Goal: Task Accomplishment & Management: Manage account settings

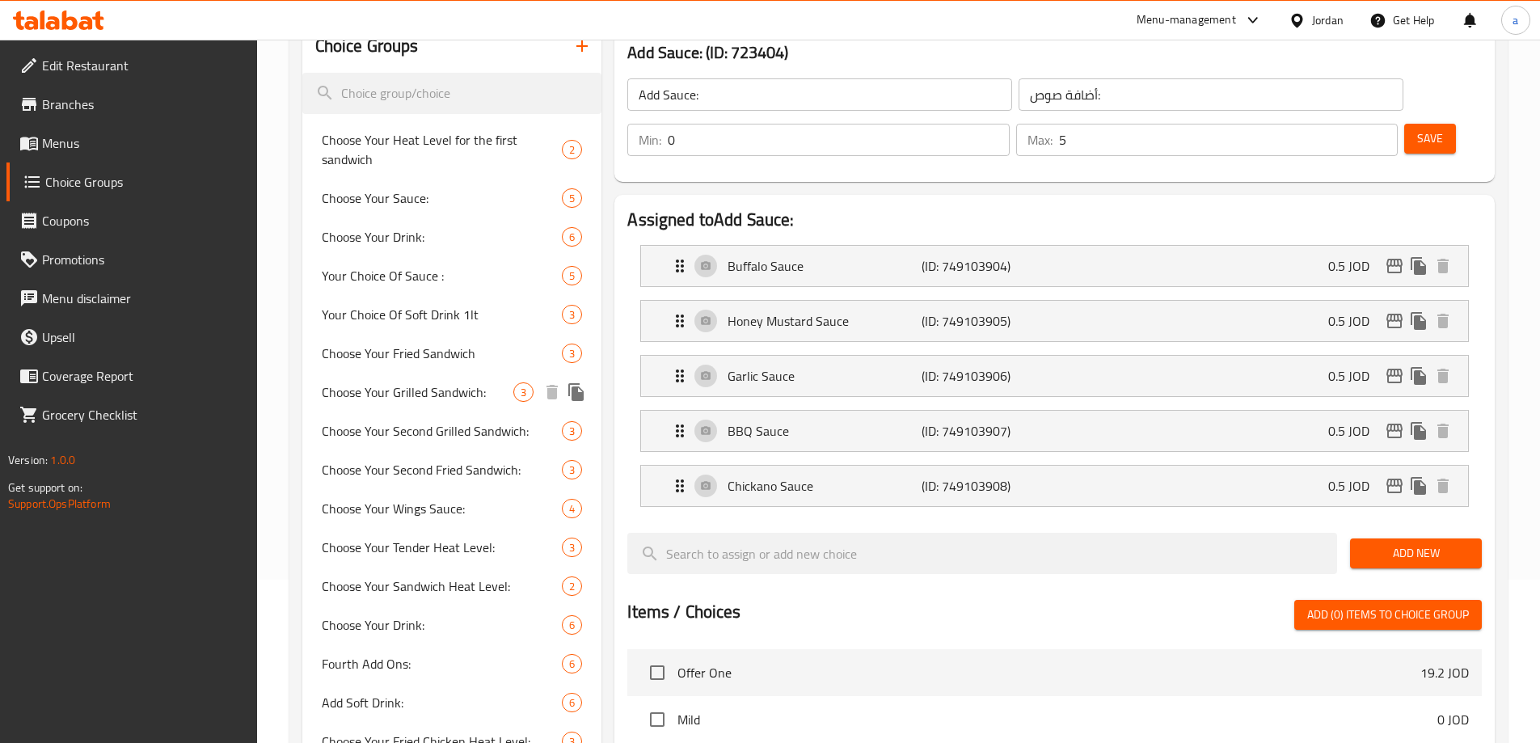
scroll to position [162, 0]
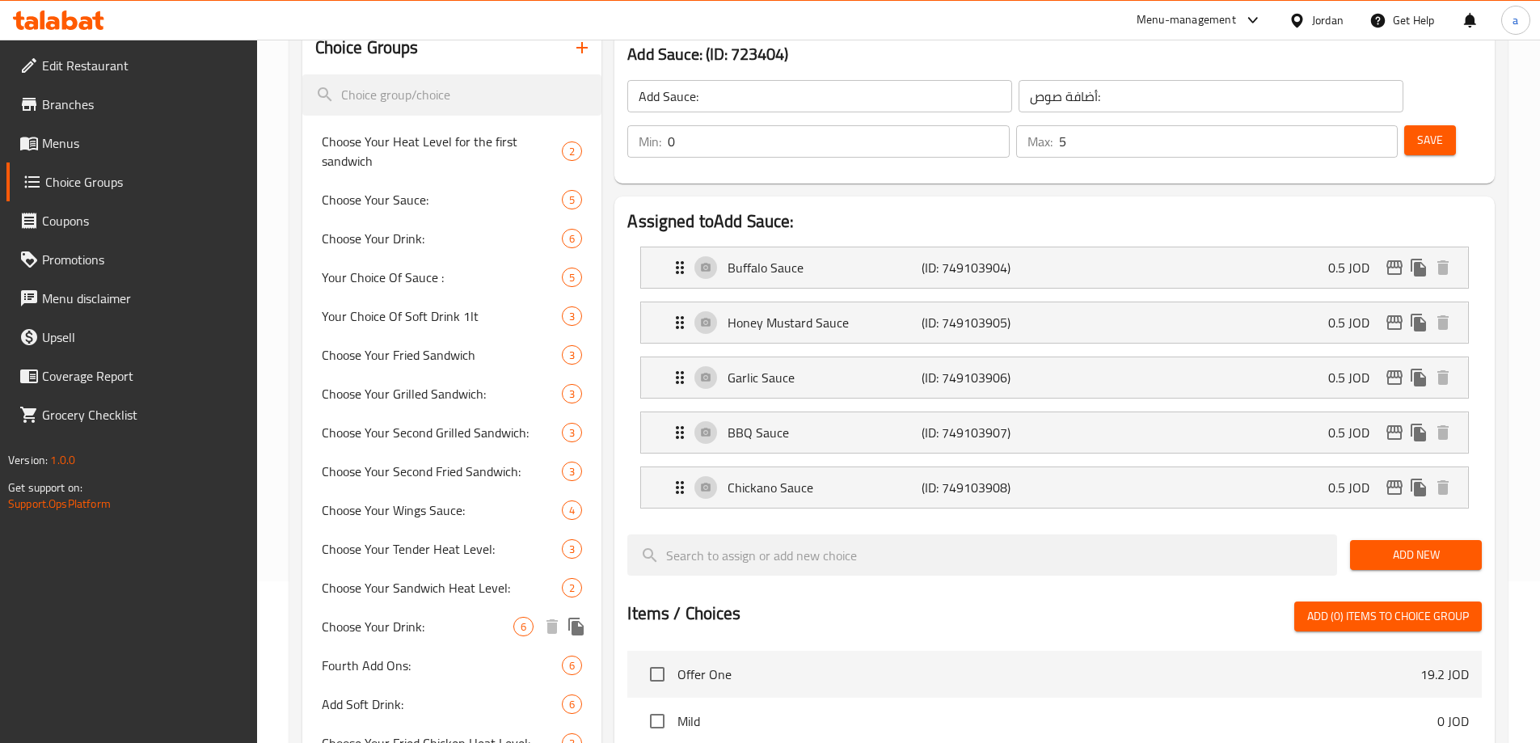
click at [353, 636] on span "Choose Your Drink:" at bounding box center [418, 626] width 192 height 19
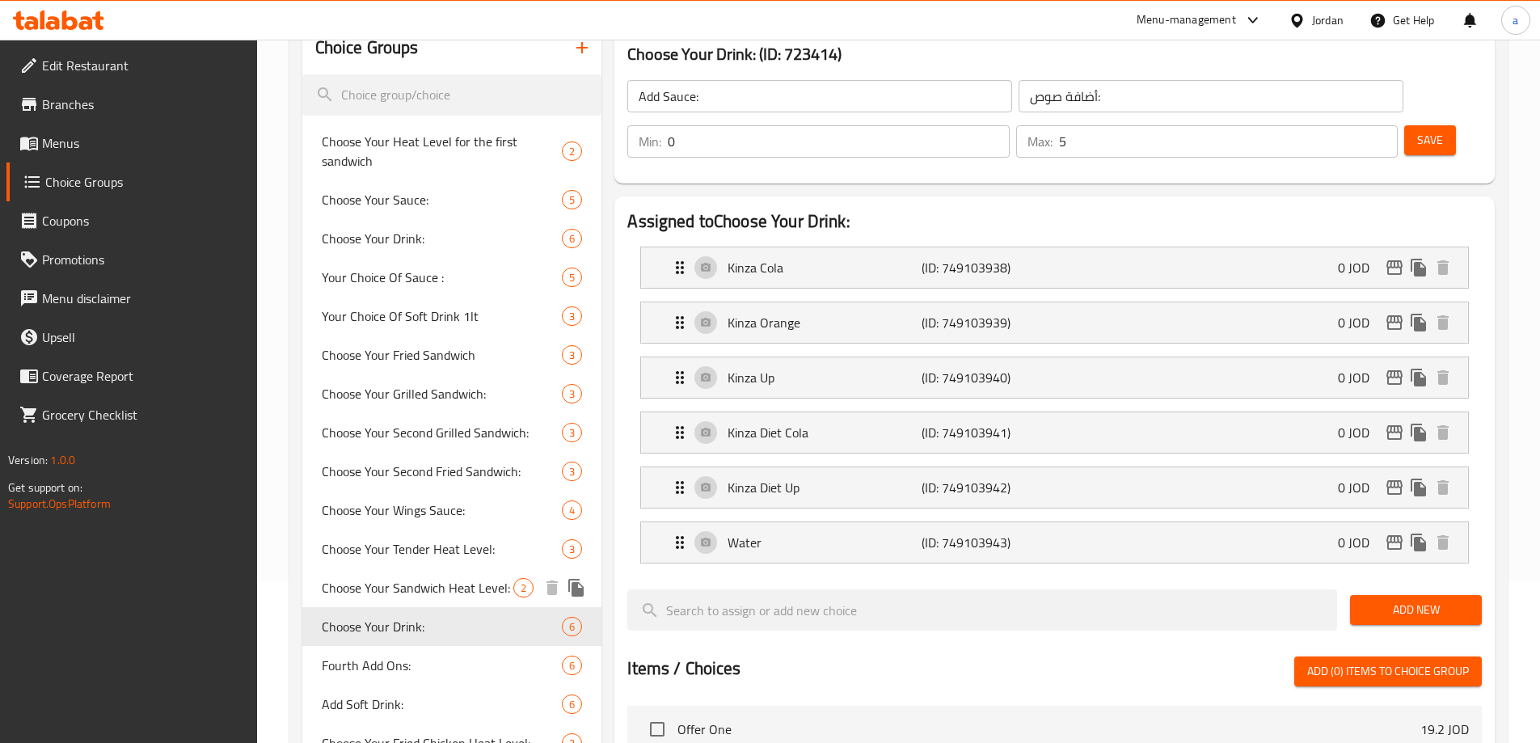
type input "Choose Your Drink:"
type input "أختر مشروب:"
type input "2"
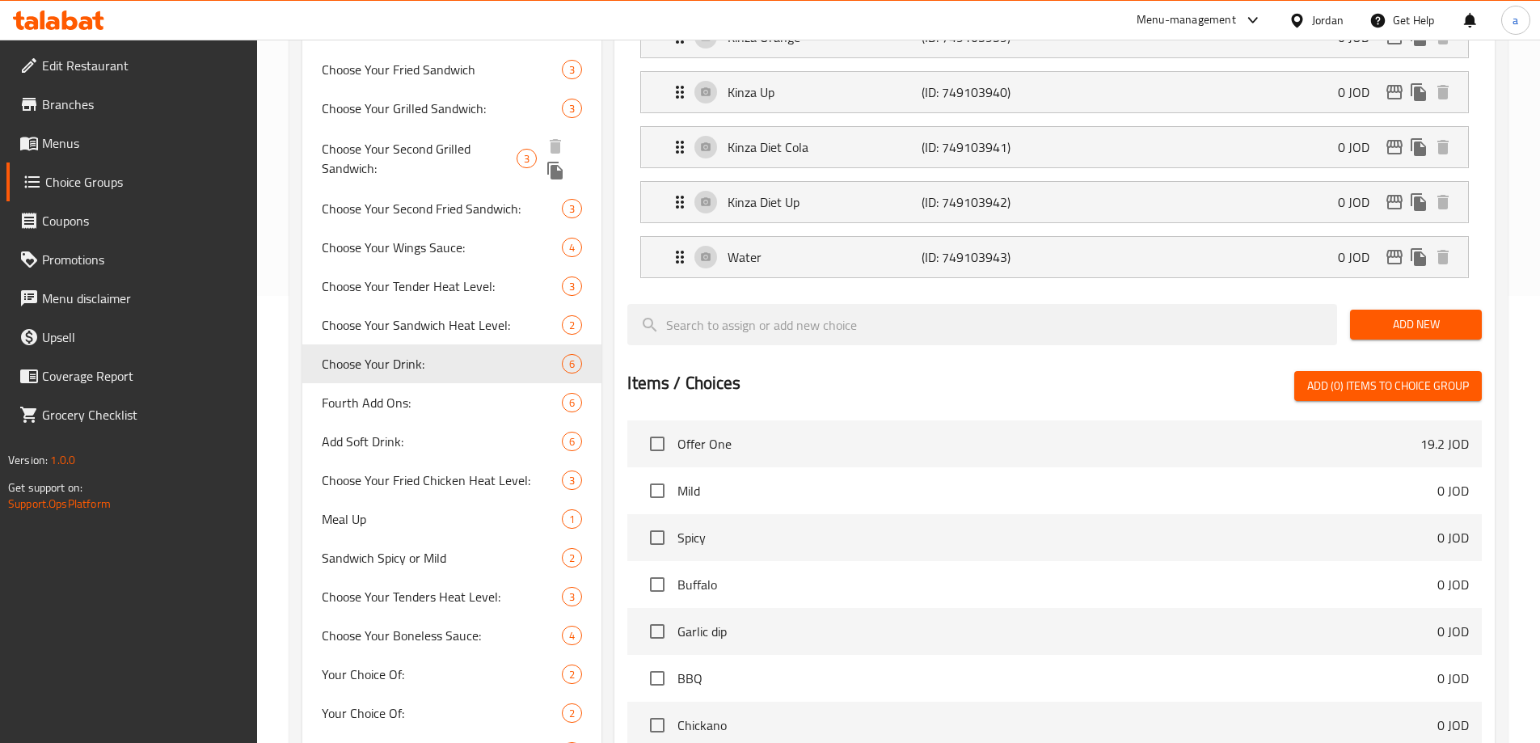
scroll to position [485, 0]
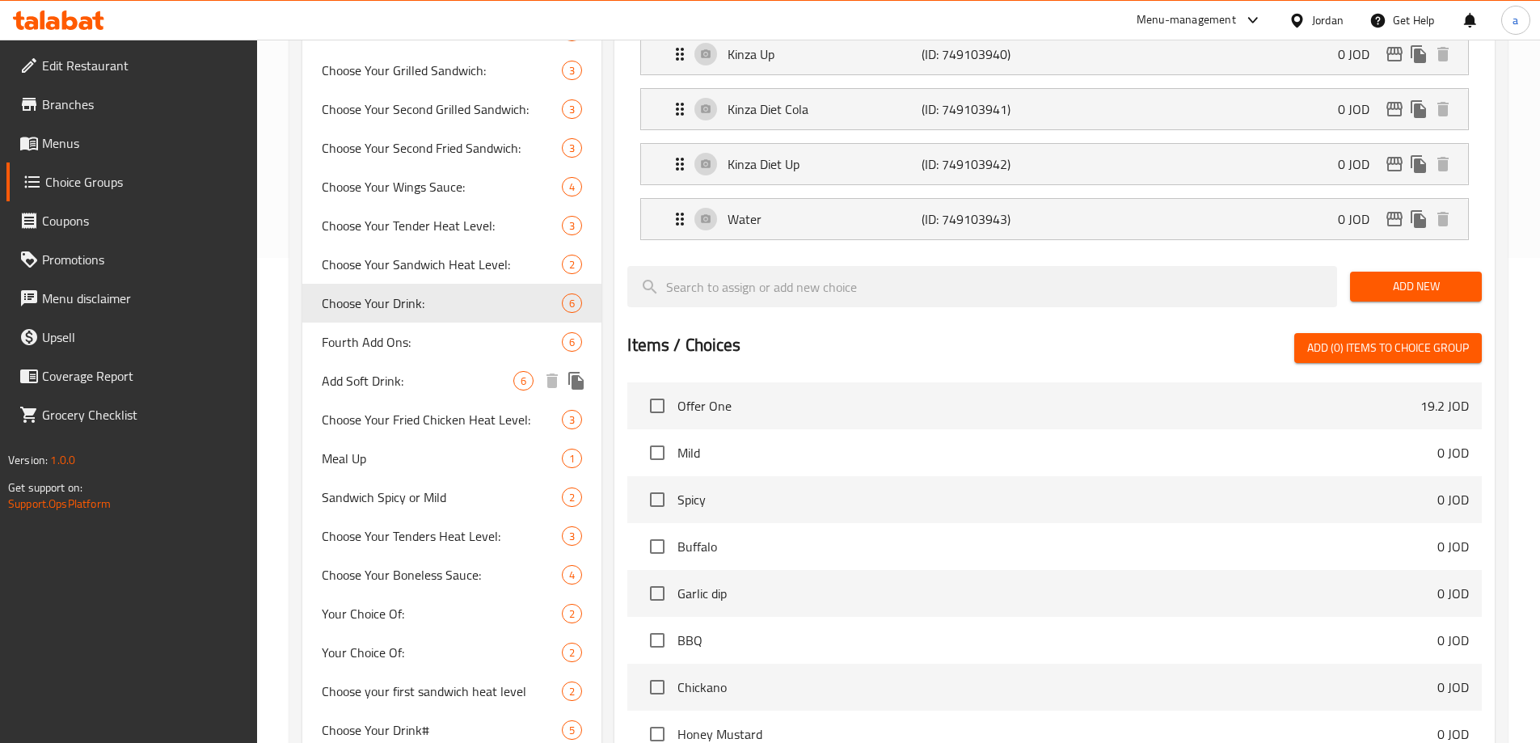
click at [393, 385] on span "Add Soft Drink:" at bounding box center [418, 380] width 192 height 19
type input "Add Soft Drink:"
type input "أضافة مشروب غازي:"
type input "0"
type input "4"
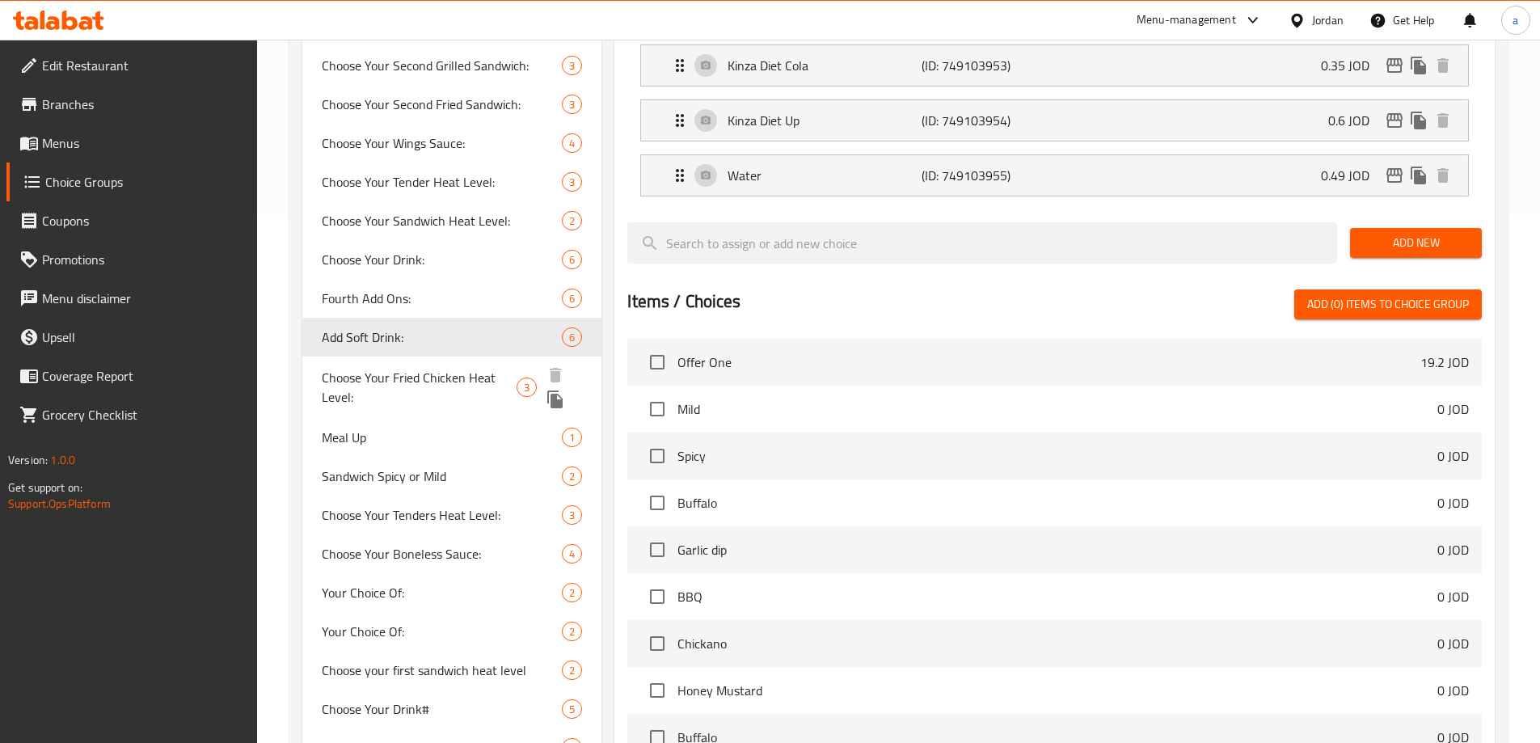
scroll to position [569, 0]
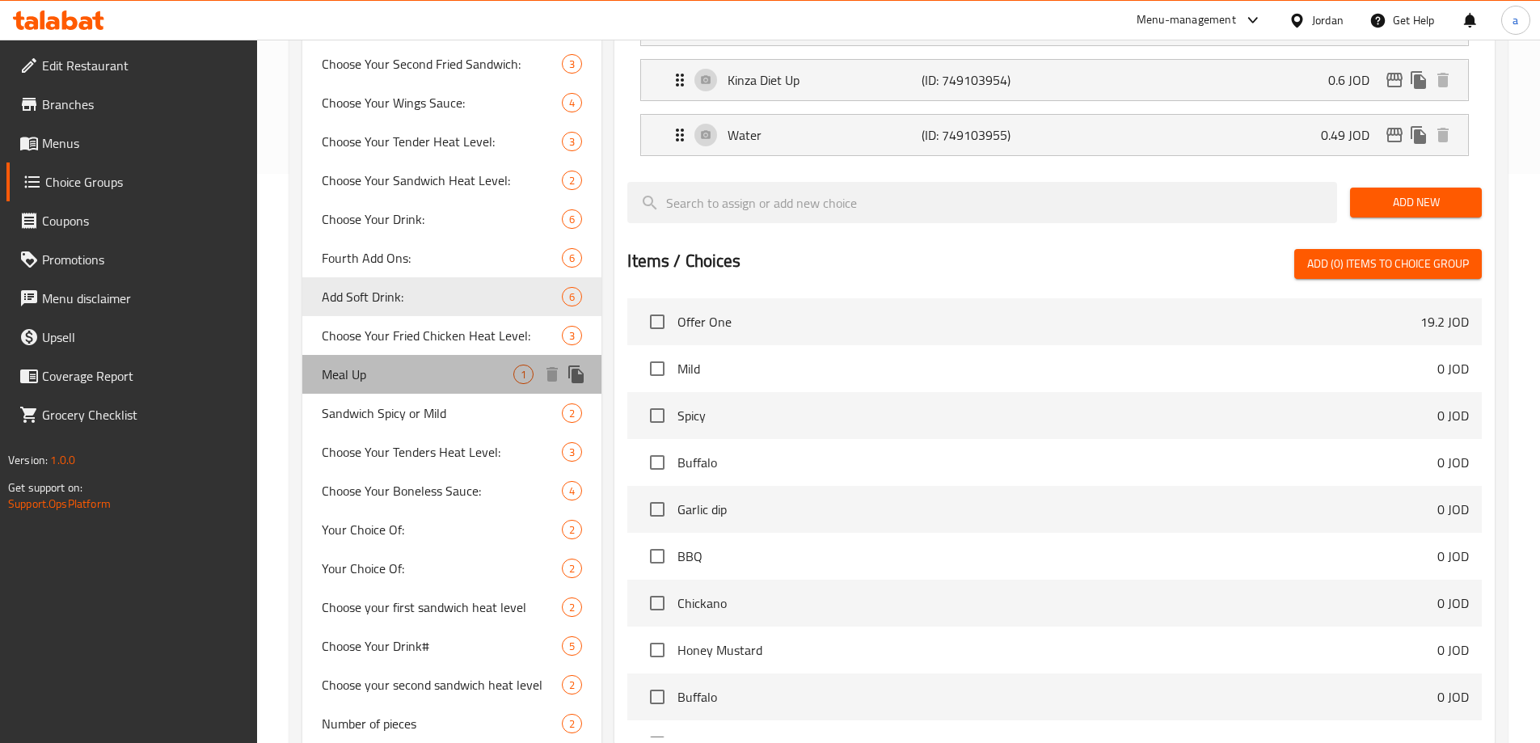
click at [421, 389] on div "Meal Up 1" at bounding box center [452, 374] width 300 height 39
type input "Meal Up"
type input "أضافة وجبة"
type input "1"
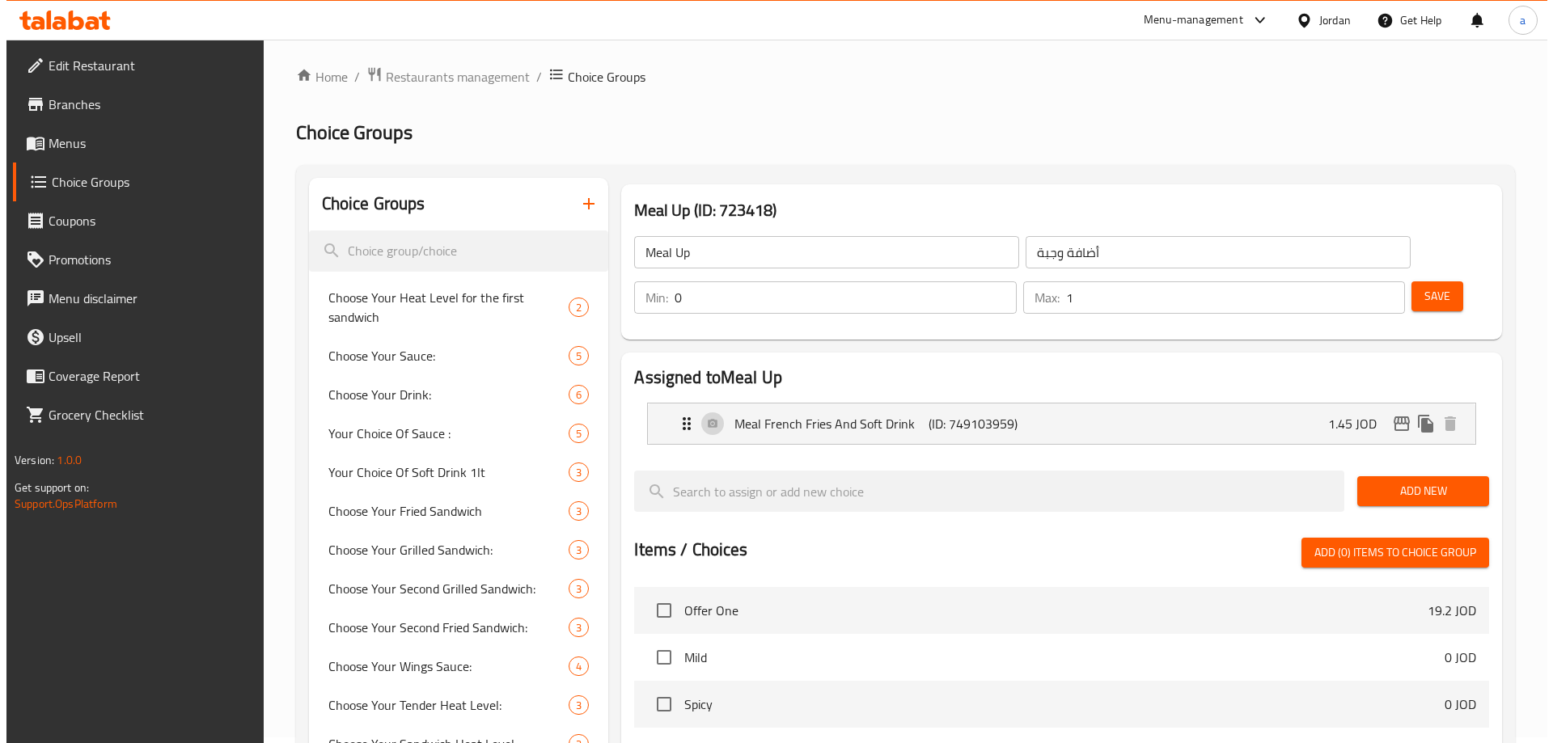
scroll to position [0, 0]
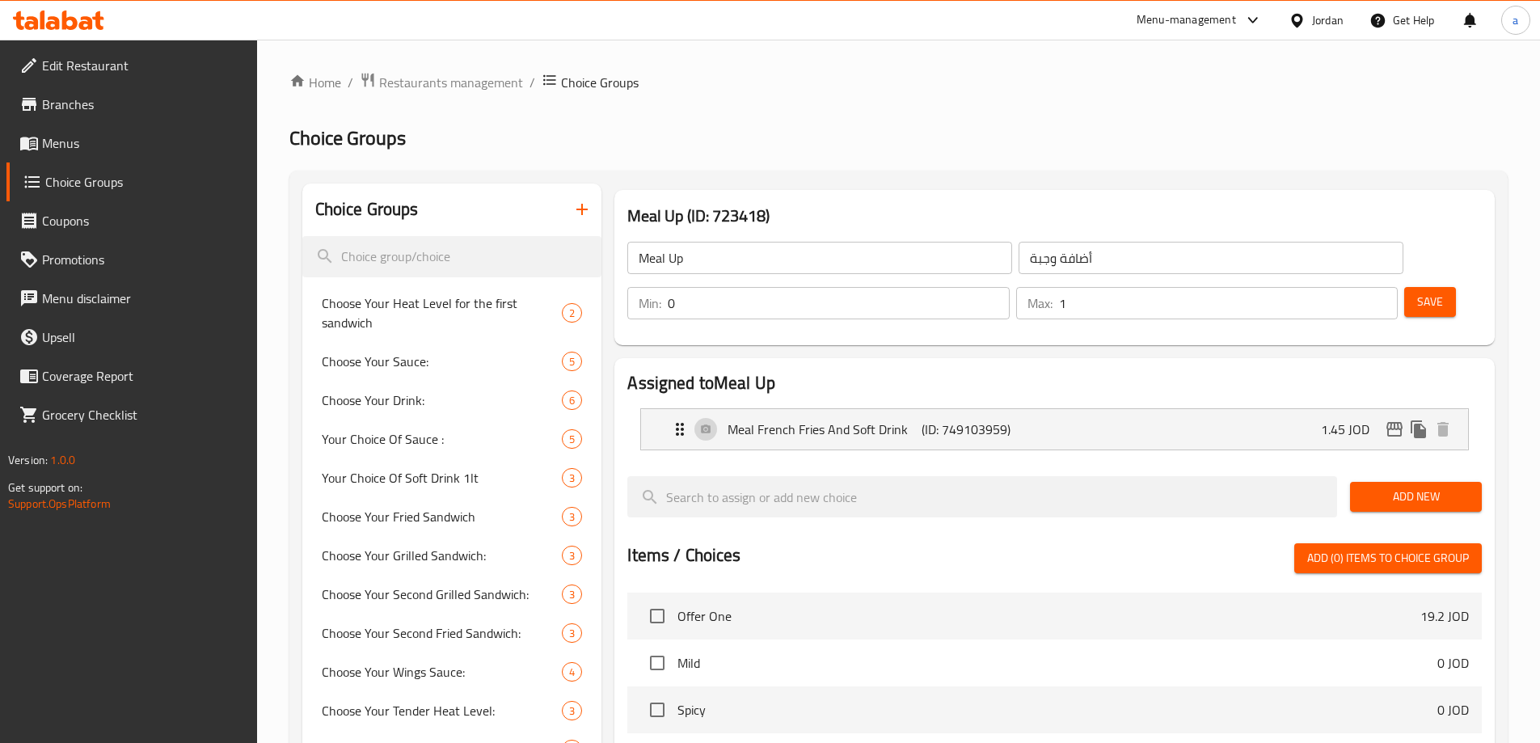
click at [864, 218] on h3 "Meal Up (ID: 723418)" at bounding box center [1054, 216] width 855 height 26
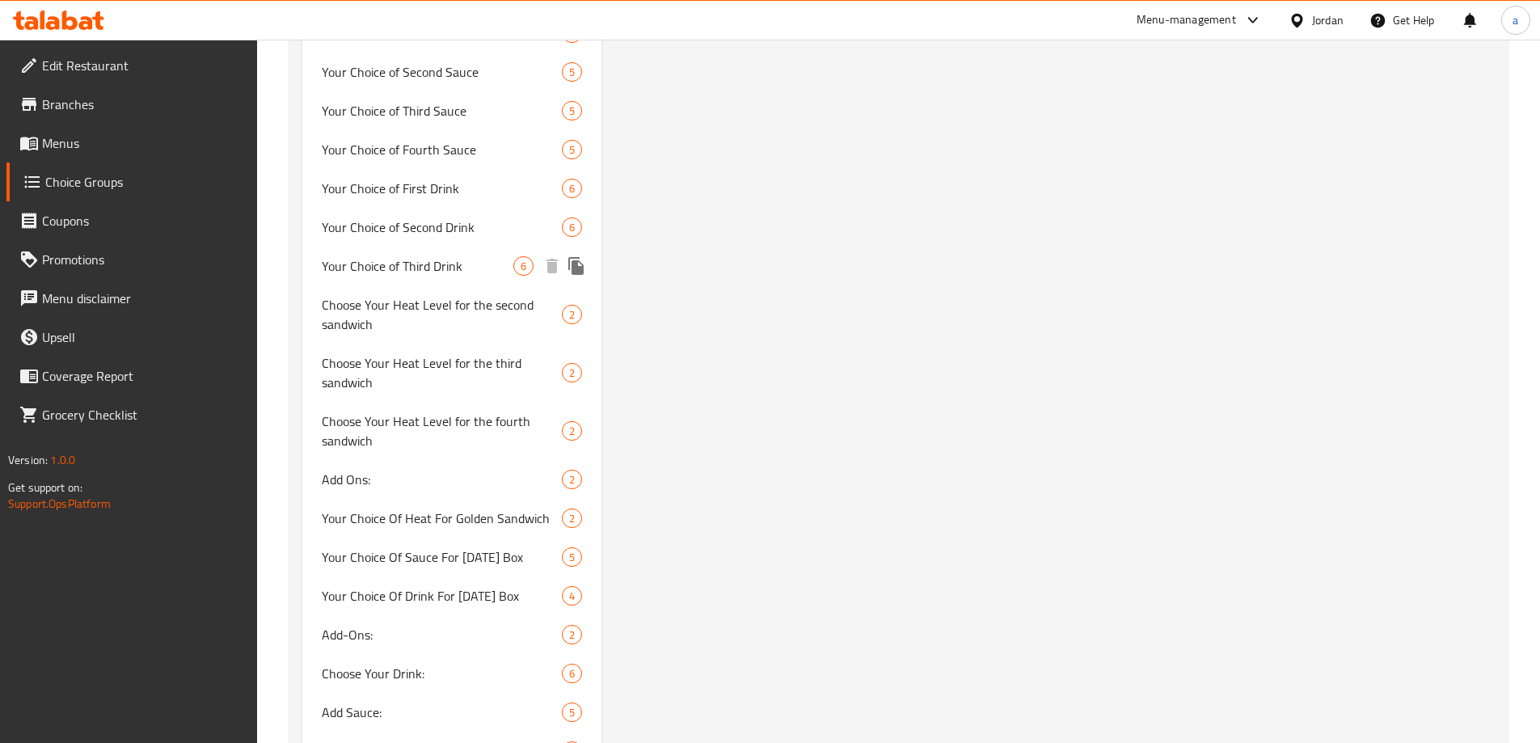
scroll to position [1456, 0]
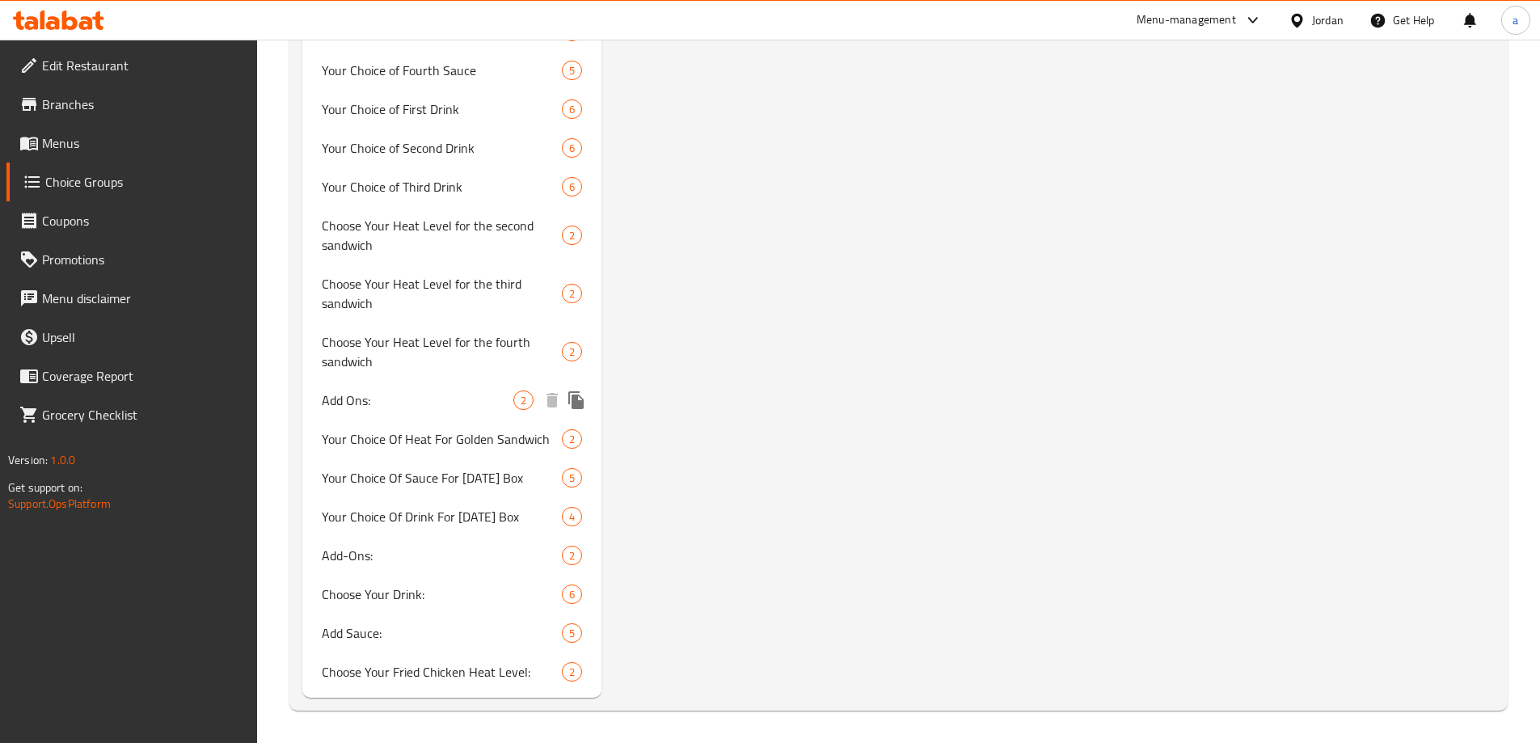
click at [403, 398] on span "Add Ons:" at bounding box center [418, 400] width 192 height 19
type input "Add Ons:"
type input "الاضافات"
type input "2"
click at [393, 572] on div "Add-Ons: 2" at bounding box center [452, 555] width 300 height 39
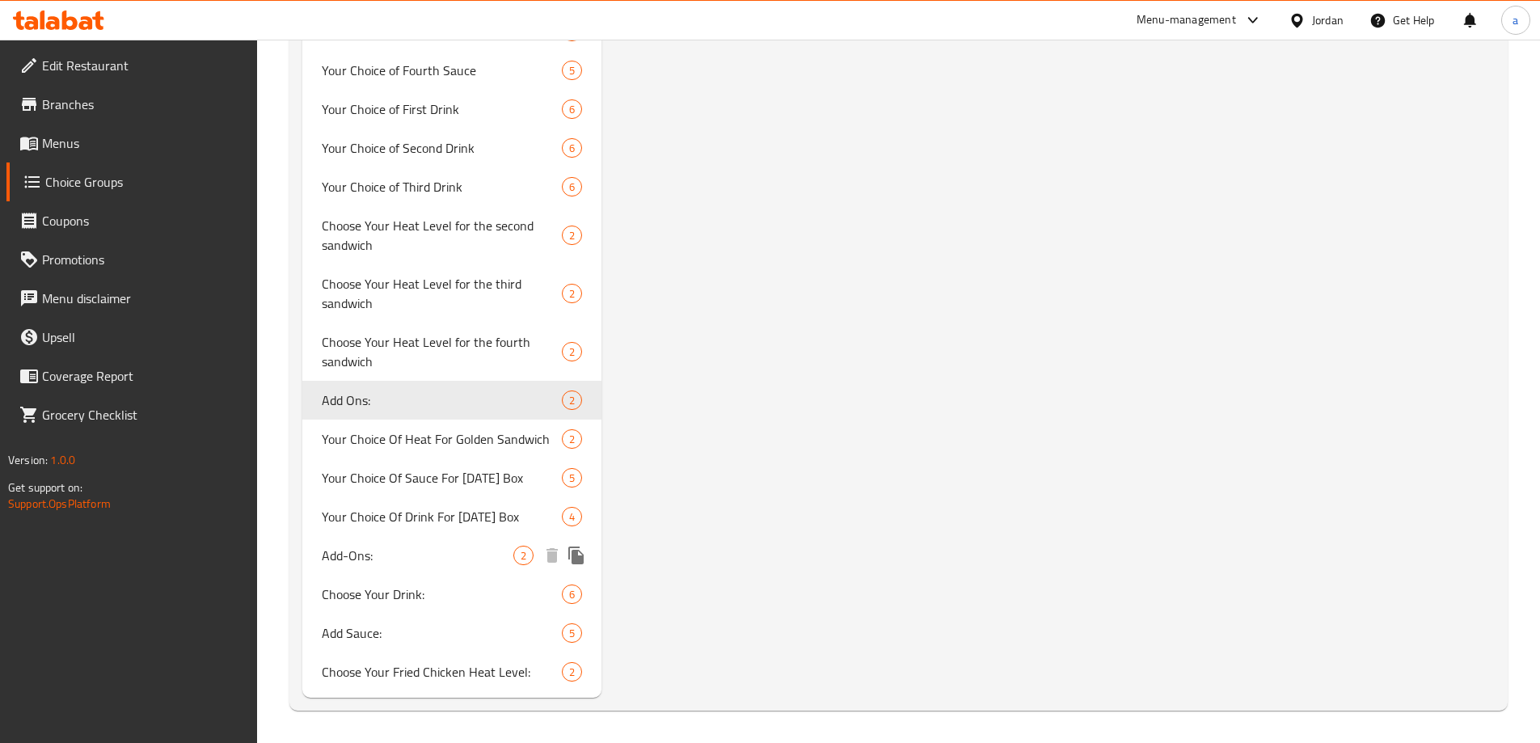
type input "Add-Ons:"
type input "أضافات:"
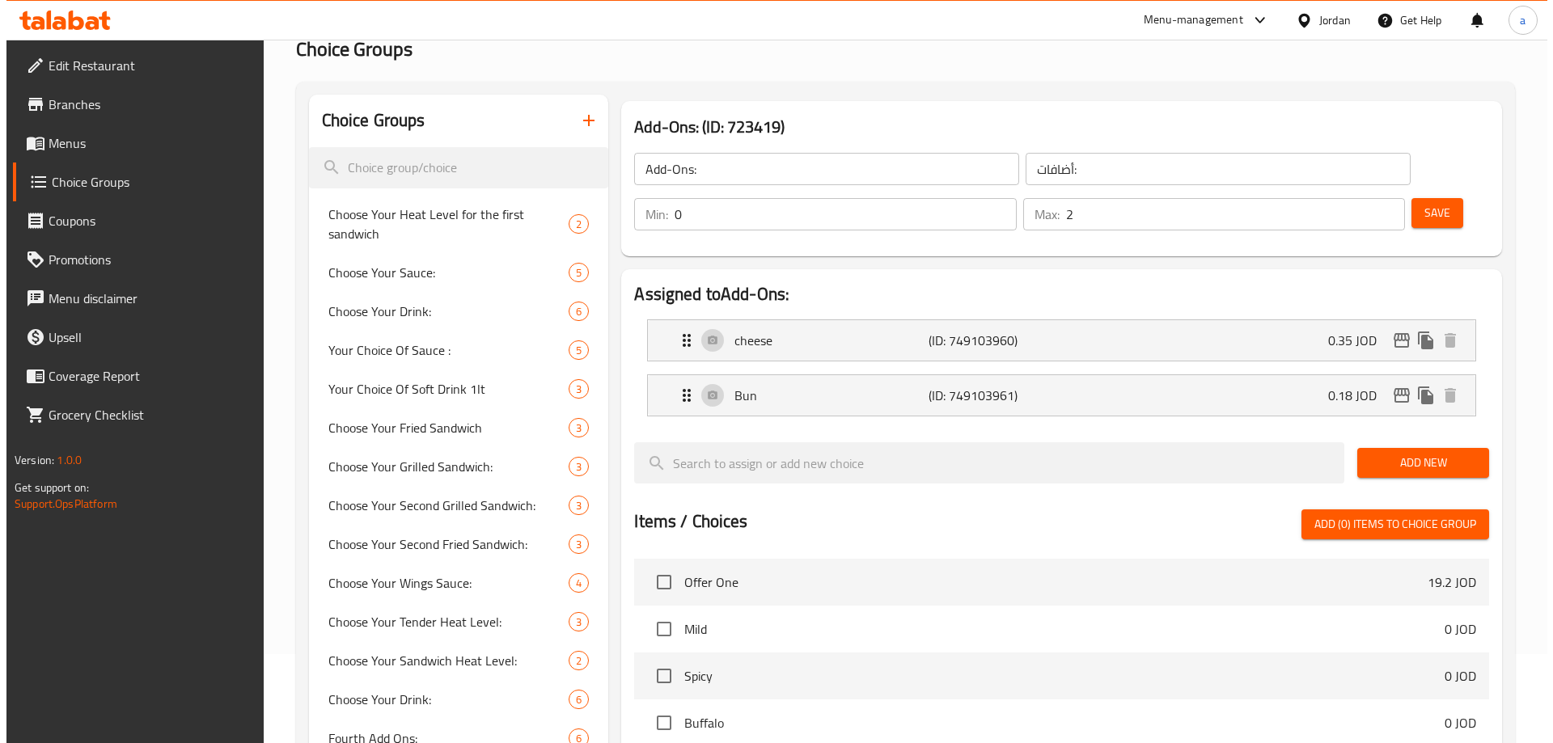
scroll to position [0, 0]
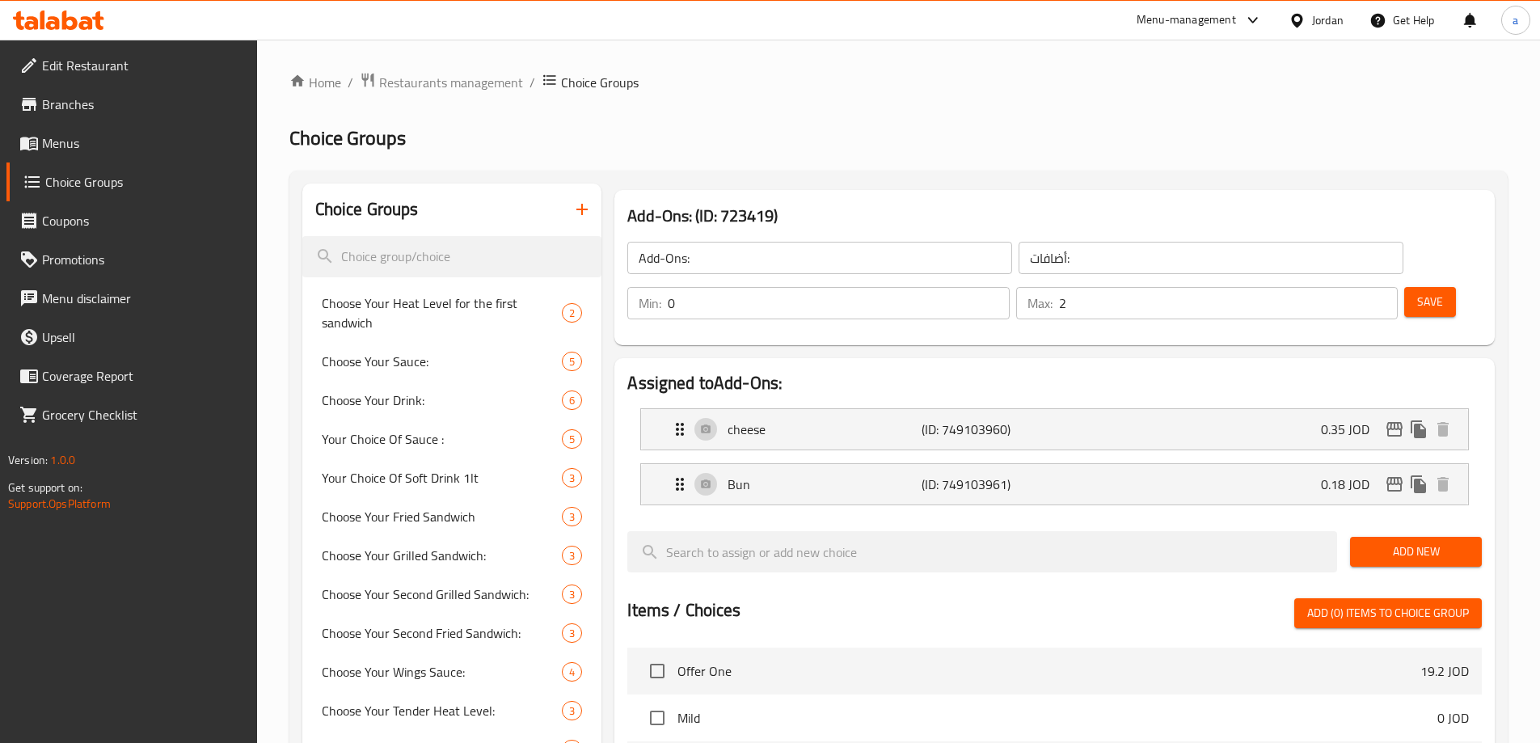
click at [942, 190] on div "Add-Ons: (ID: 723419) Add-Ons: ​ أضافات: ​ Min: 0 ​ Max: 2 ​ Save" at bounding box center [1055, 267] width 881 height 155
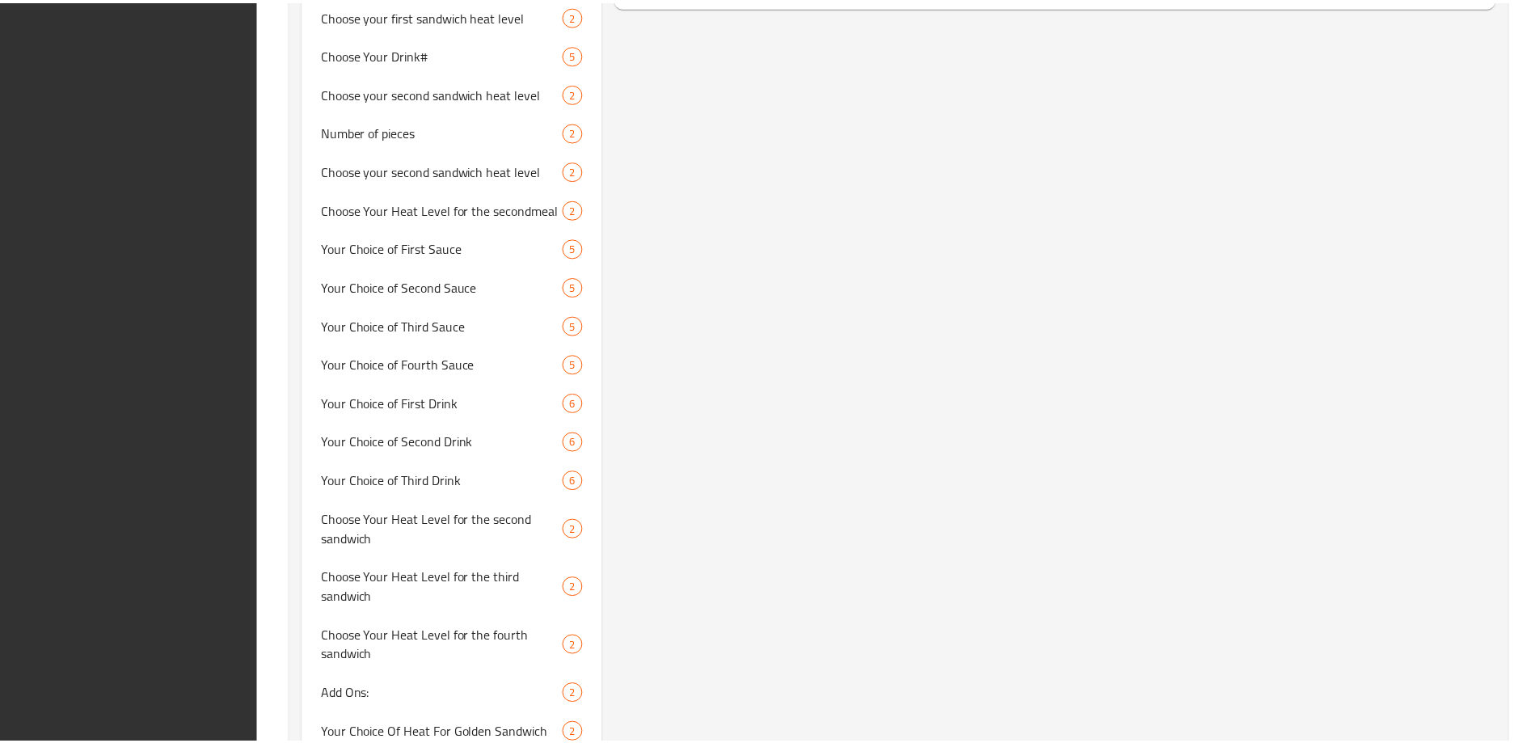
scroll to position [1456, 0]
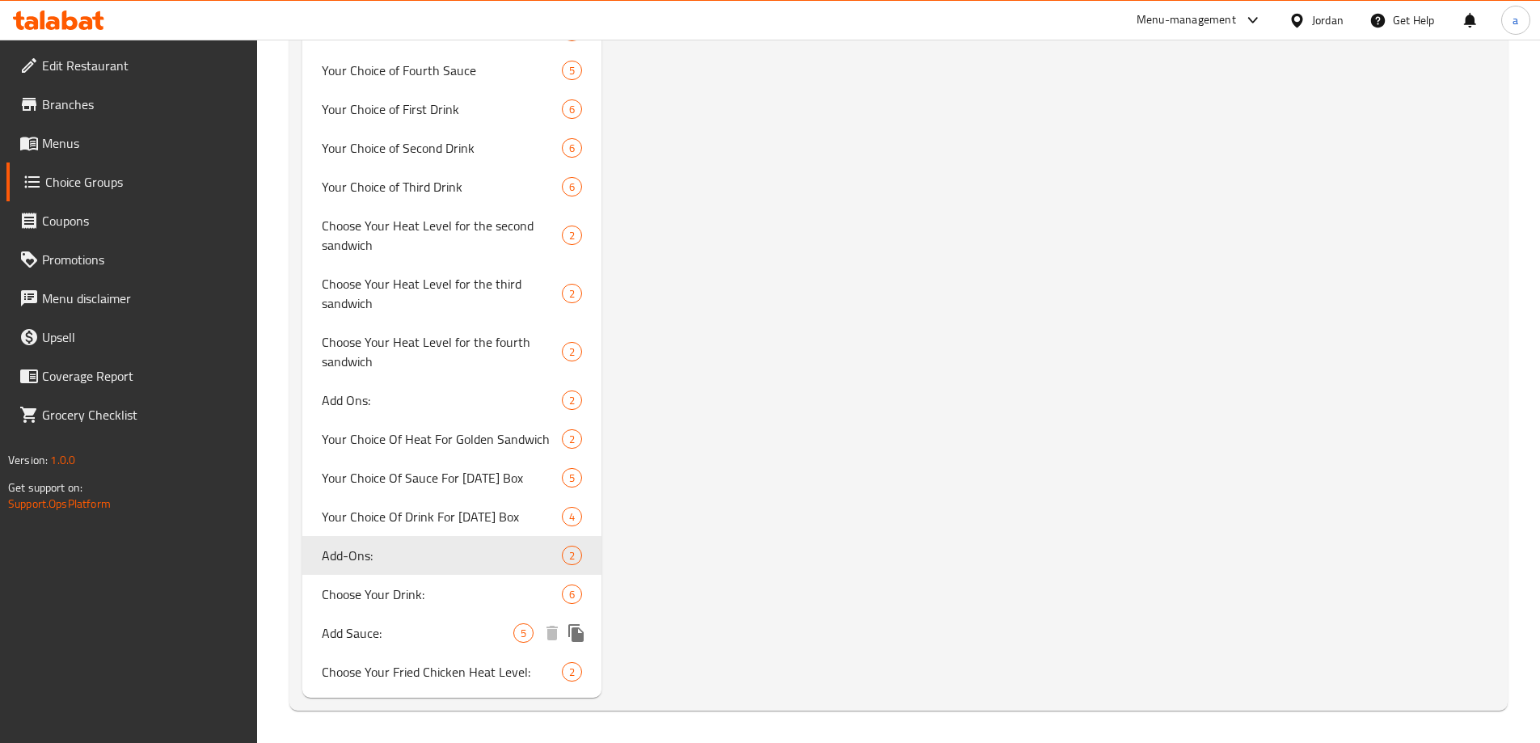
click at [415, 641] on span "Add Sauce:" at bounding box center [418, 632] width 192 height 19
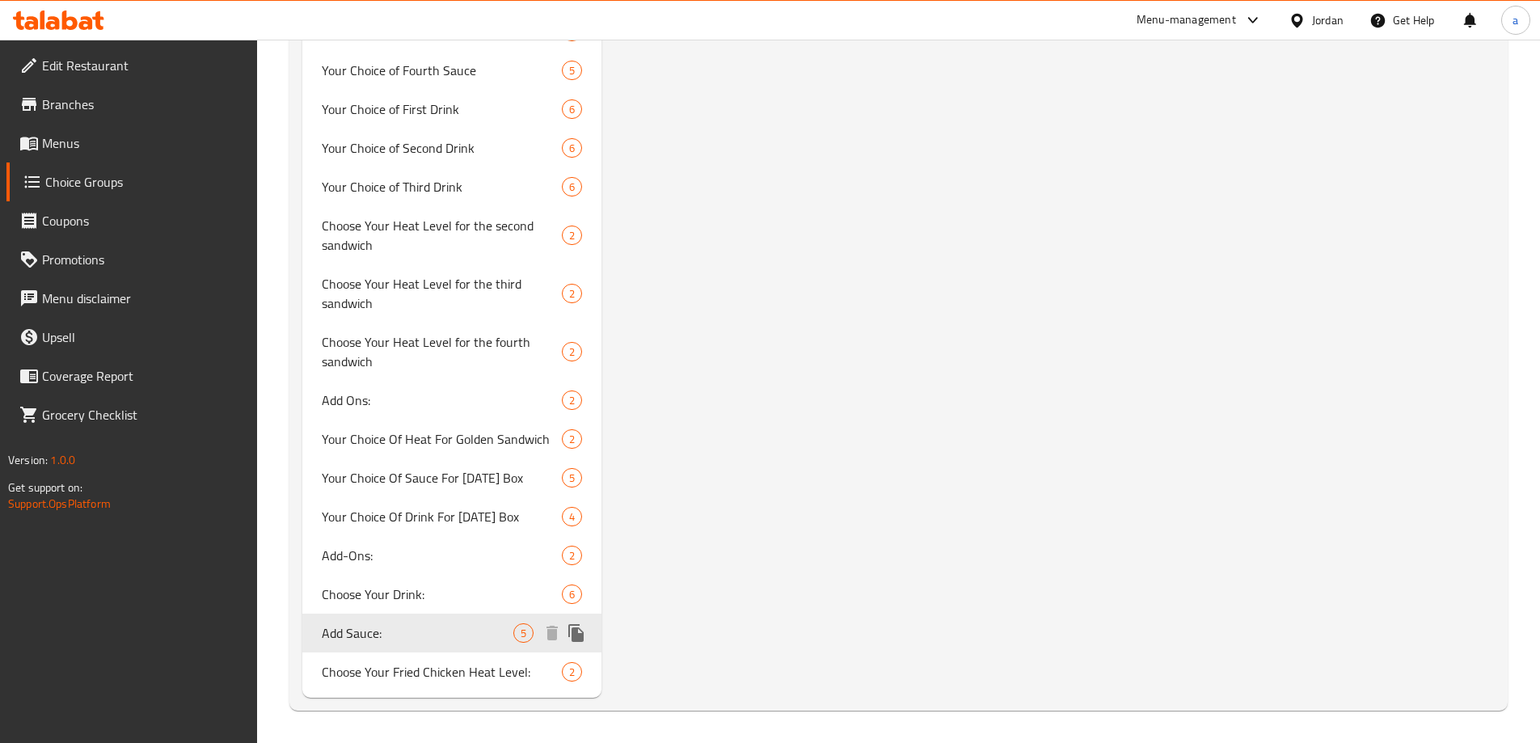
type input "Add Sauce:"
type input "أضافة صوص:"
type input "5"
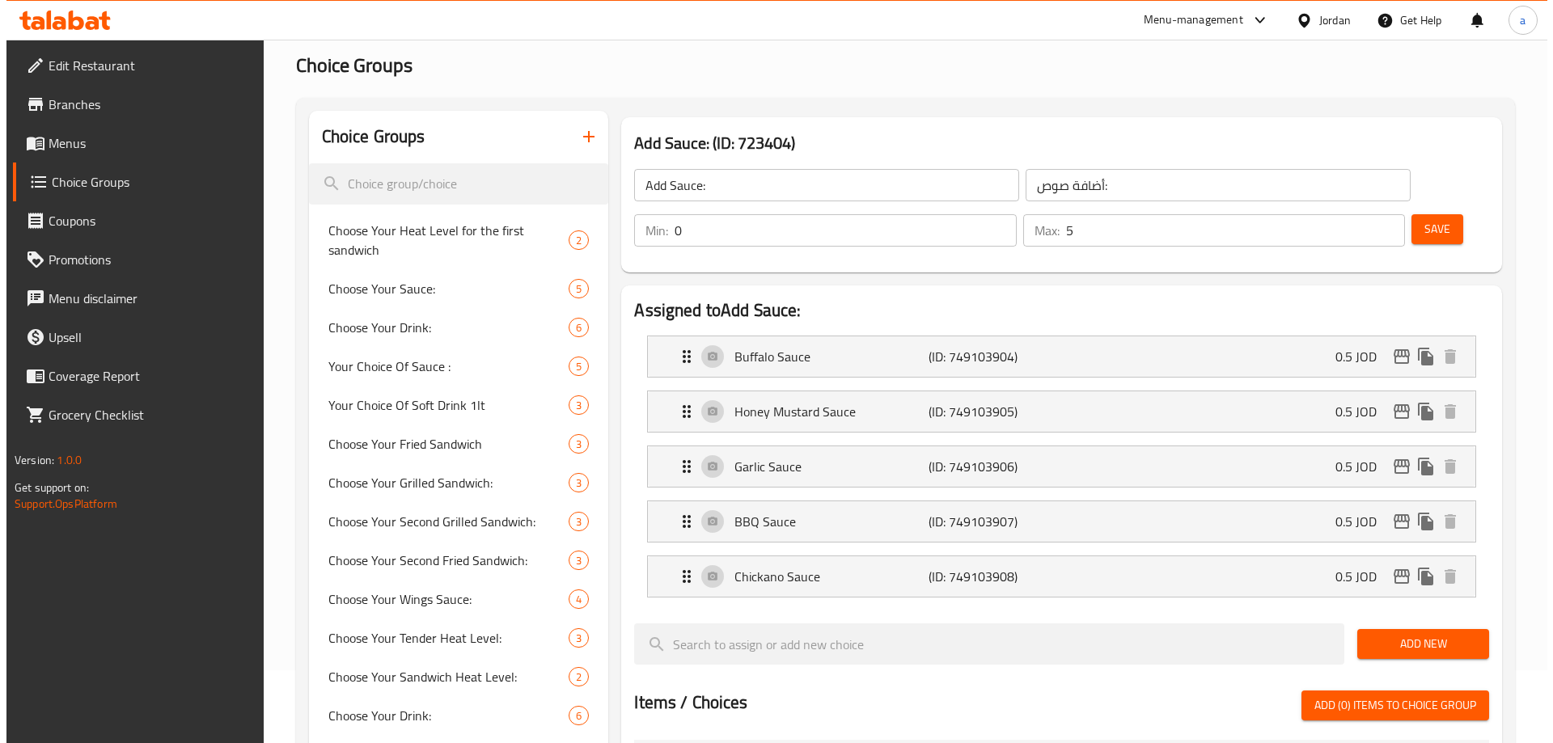
scroll to position [0, 0]
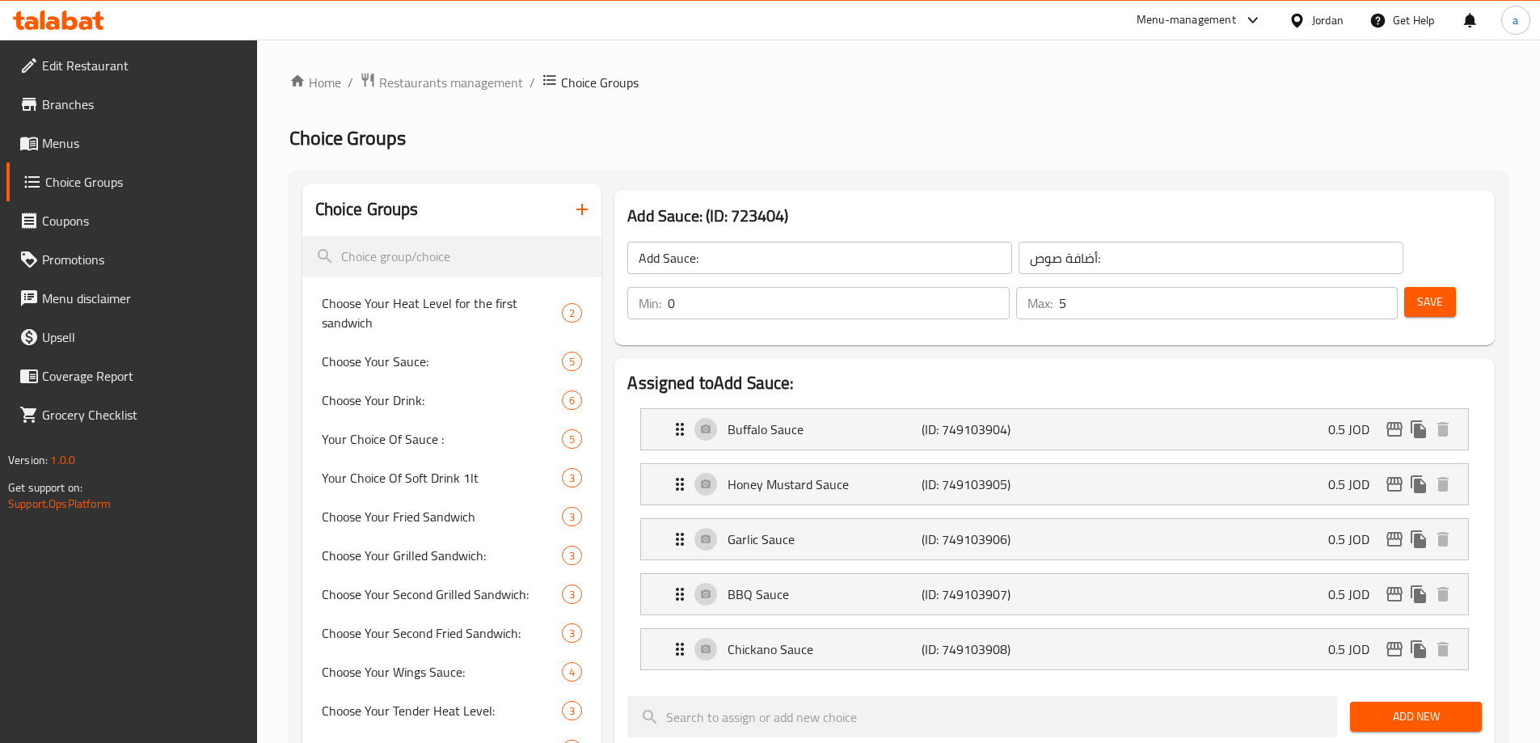
click at [403, 82] on span "Restaurants management" at bounding box center [451, 82] width 144 height 19
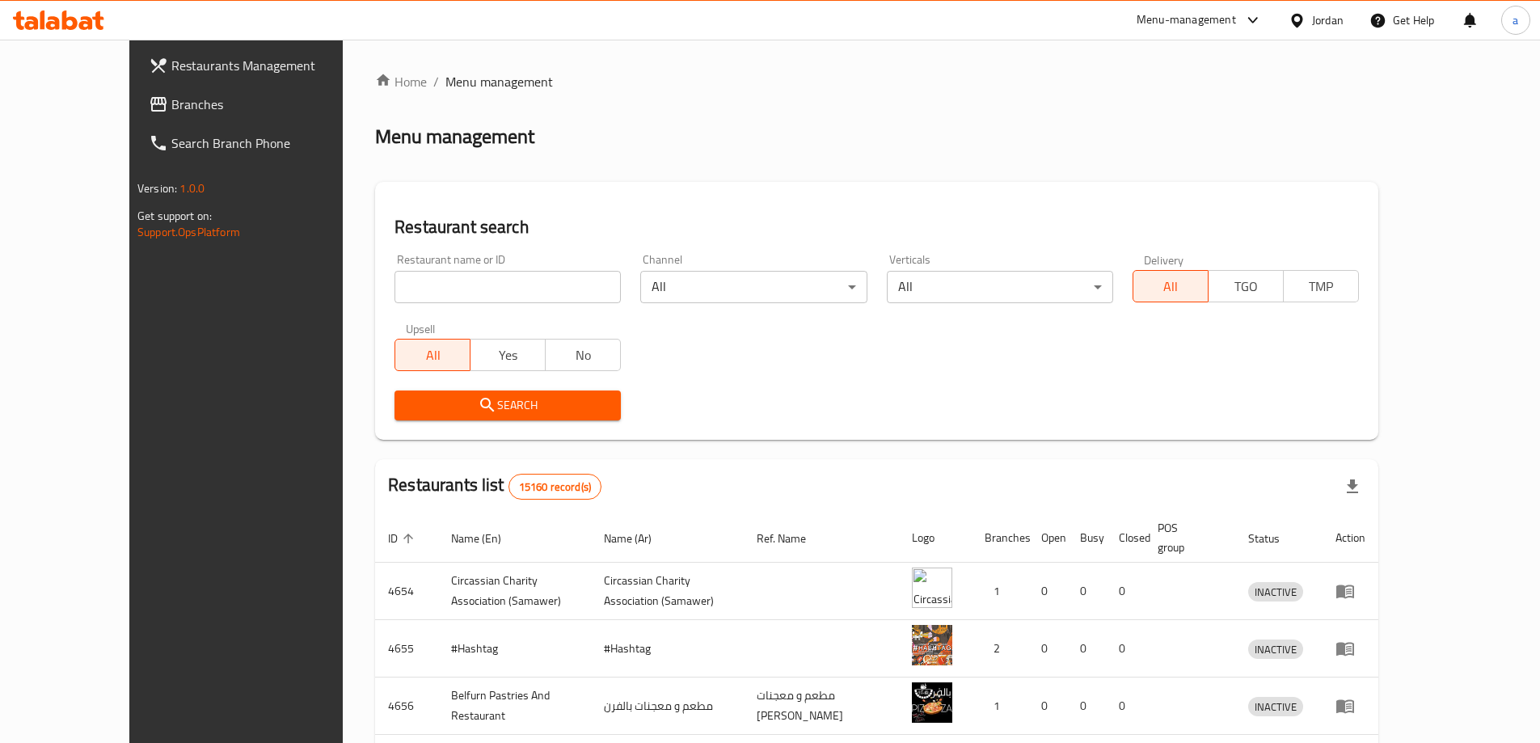
click at [171, 105] on span "Branches" at bounding box center [272, 104] width 202 height 19
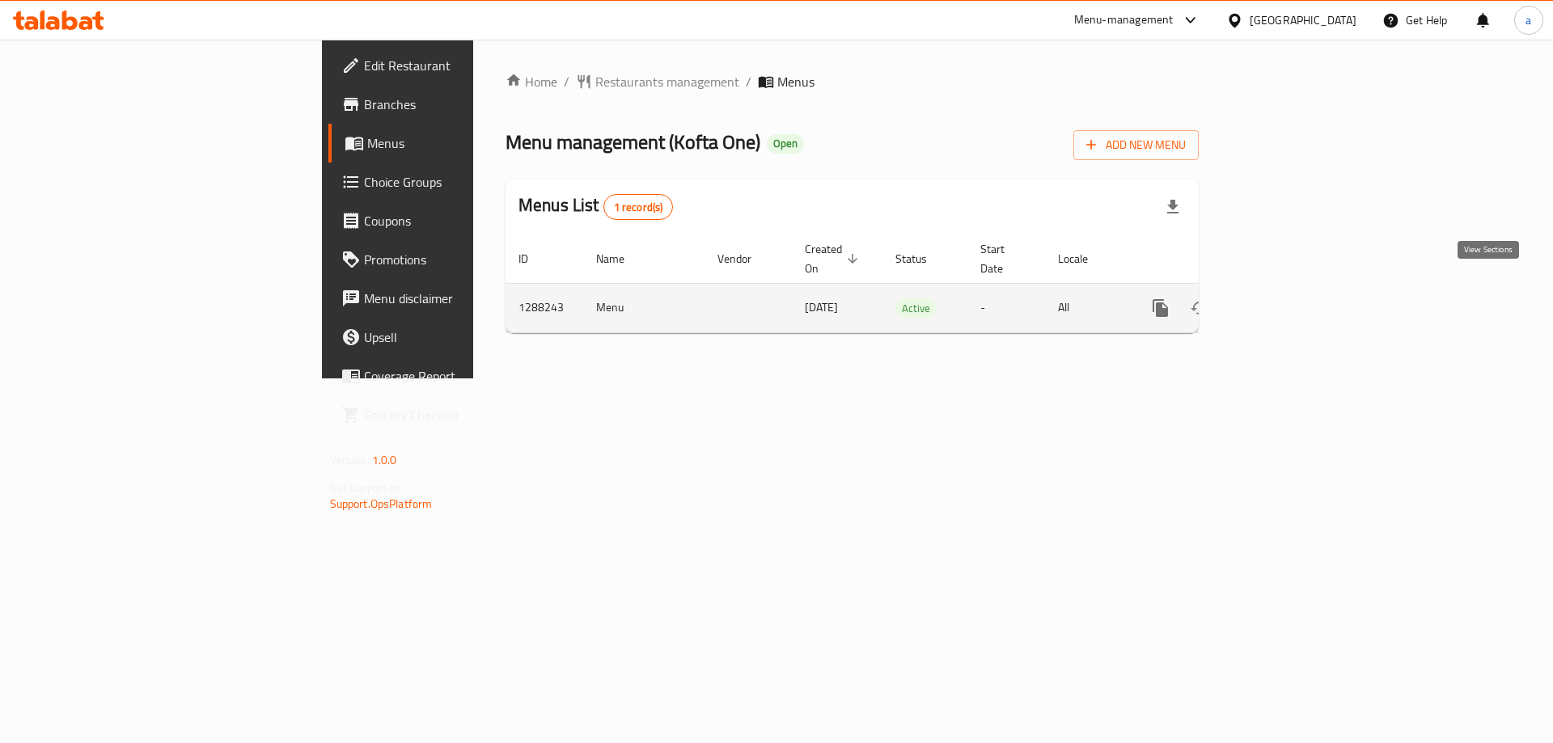
click at [1287, 298] on icon "enhanced table" at bounding box center [1276, 307] width 19 height 19
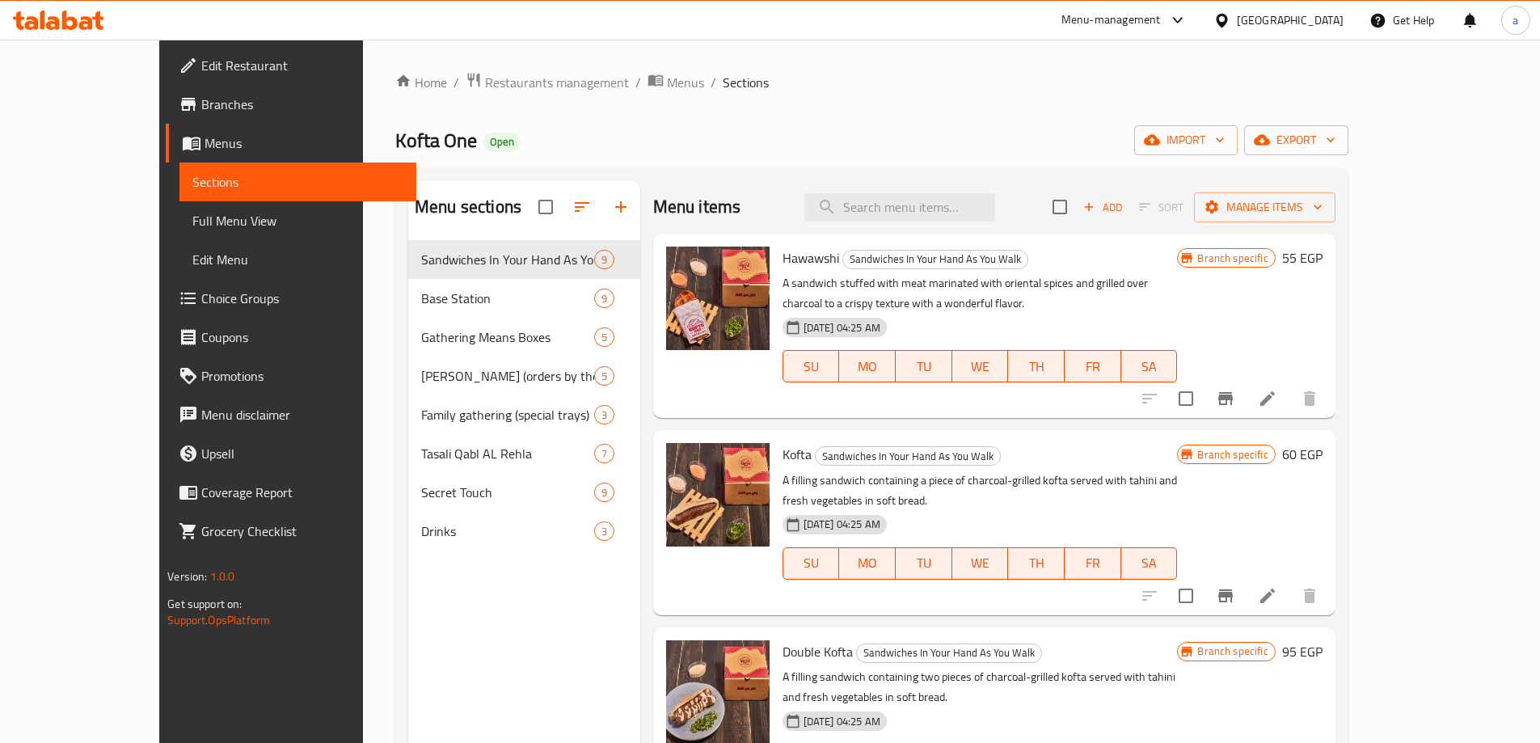
click at [753, 222] on div "Menu items Add Sort Manage items" at bounding box center [994, 207] width 682 height 53
click at [919, 214] on input "search" at bounding box center [900, 207] width 191 height 28
paste input "طرب مشوي"
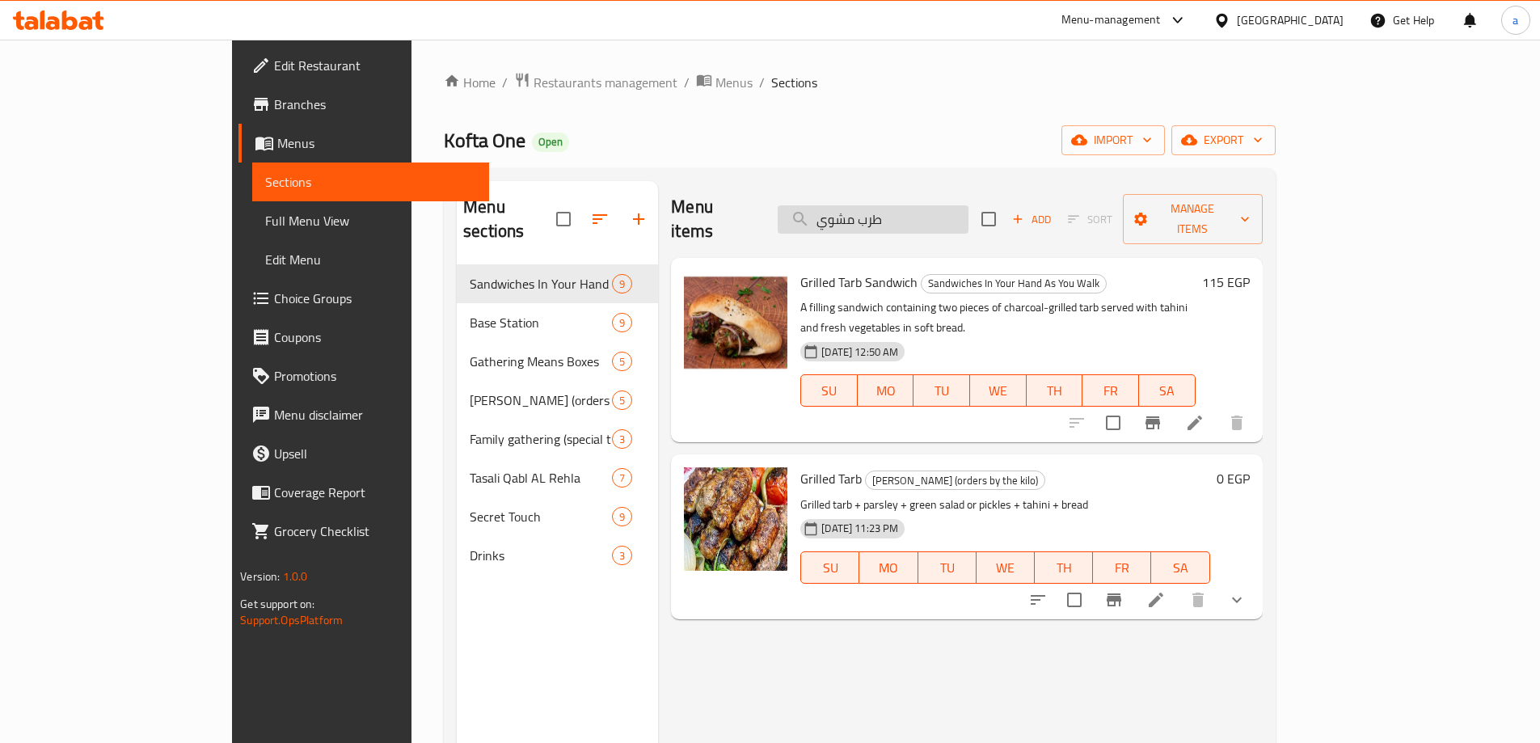
type input "طرب مشوي"
click at [1166, 590] on icon at bounding box center [1156, 599] width 19 height 19
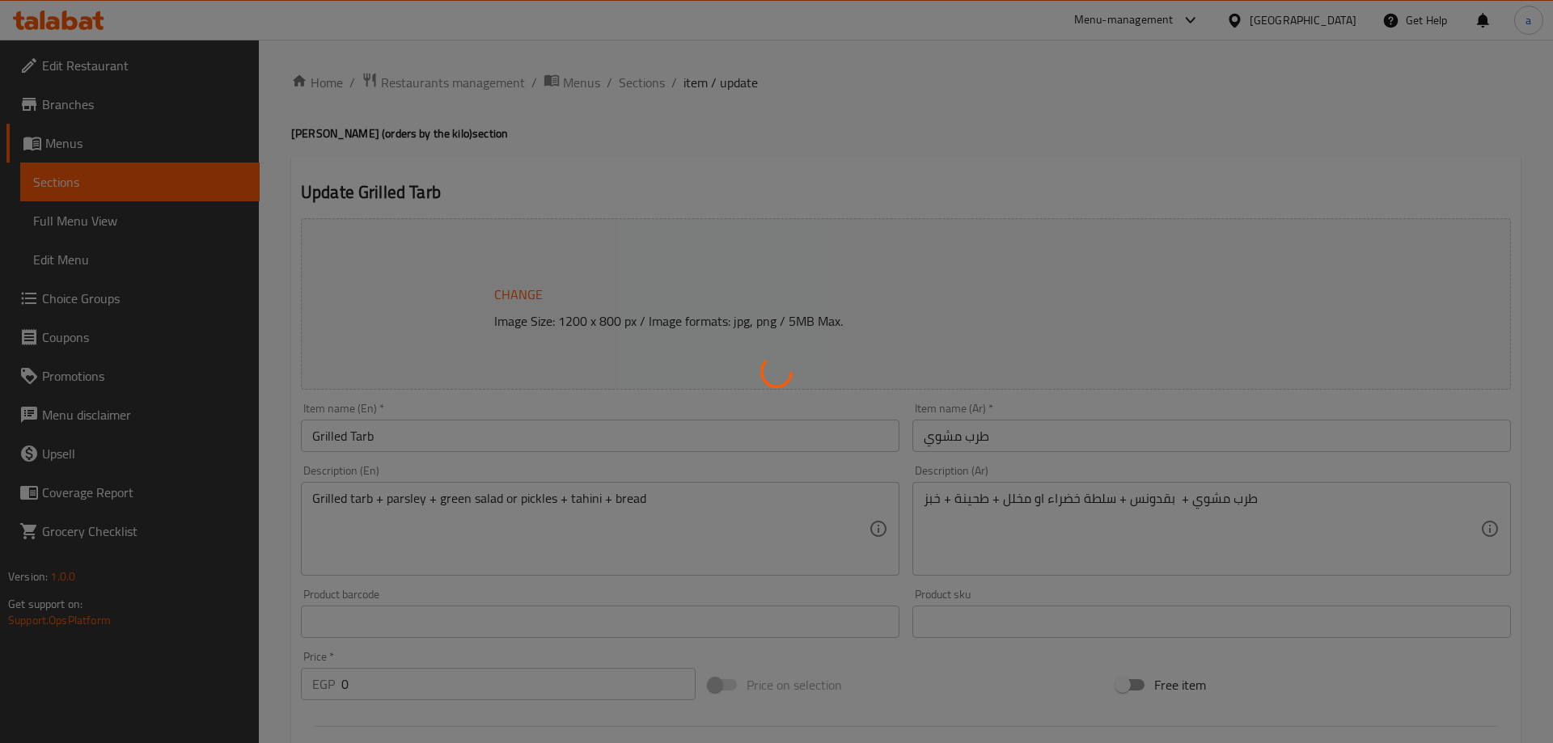
type input "اختر الصوص"
type input "1"
type input "اختر المقبل ر الطبق الجانبي الخاص بك"
type input "1"
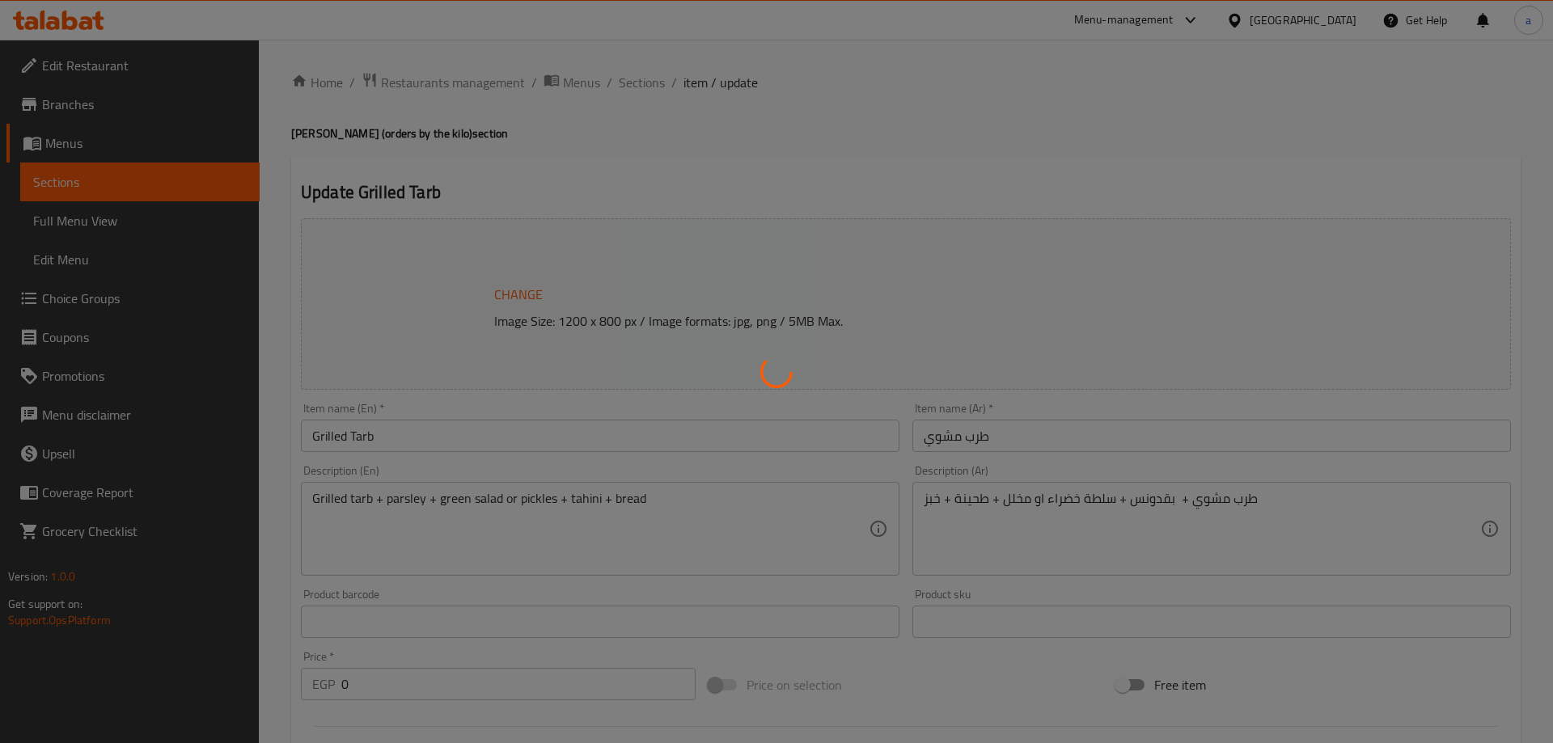
type input "1"
type input "اختر الصوص"
type input "1"
type input "اختر المقبل ر الطبق الجانبي الخاص بك"
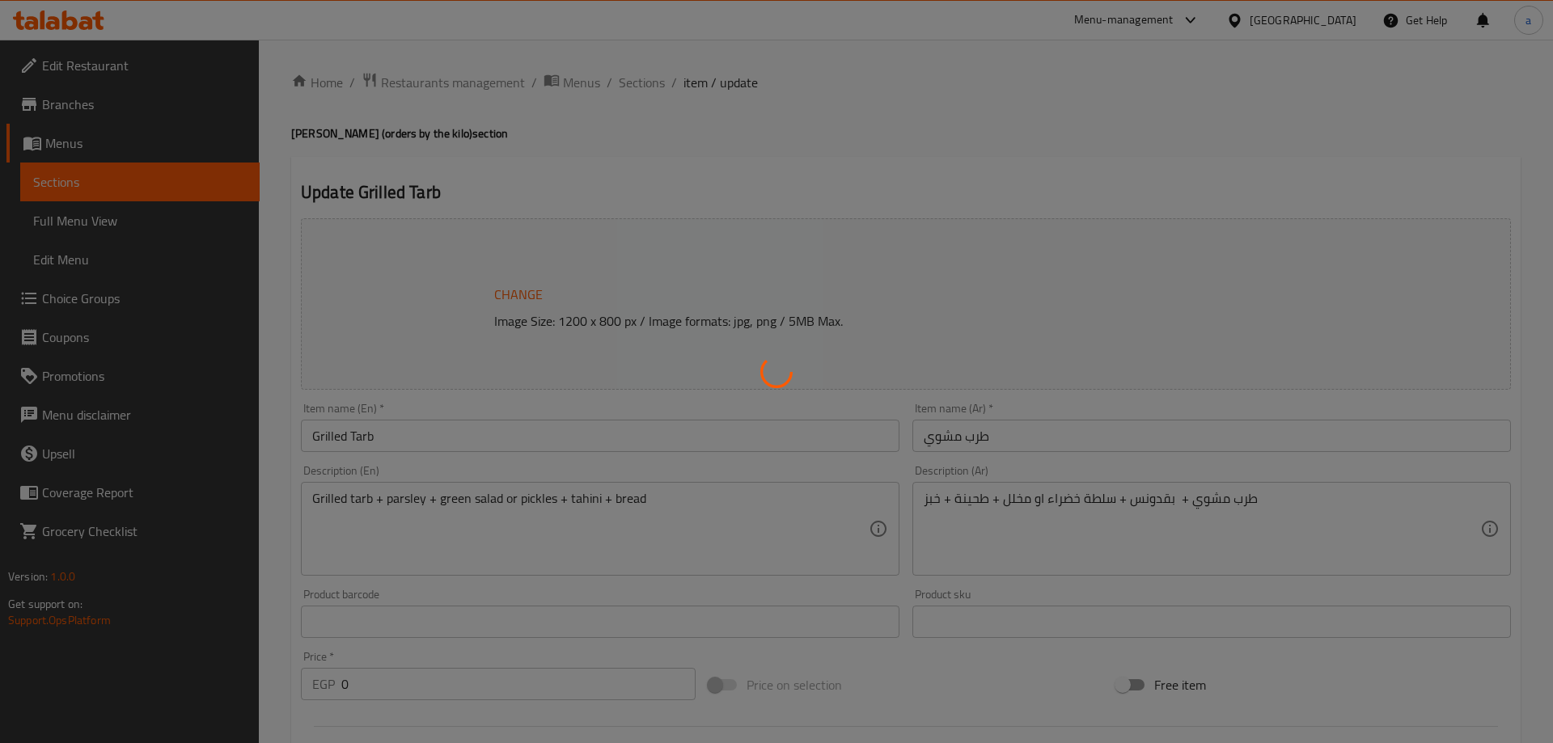
type input "1"
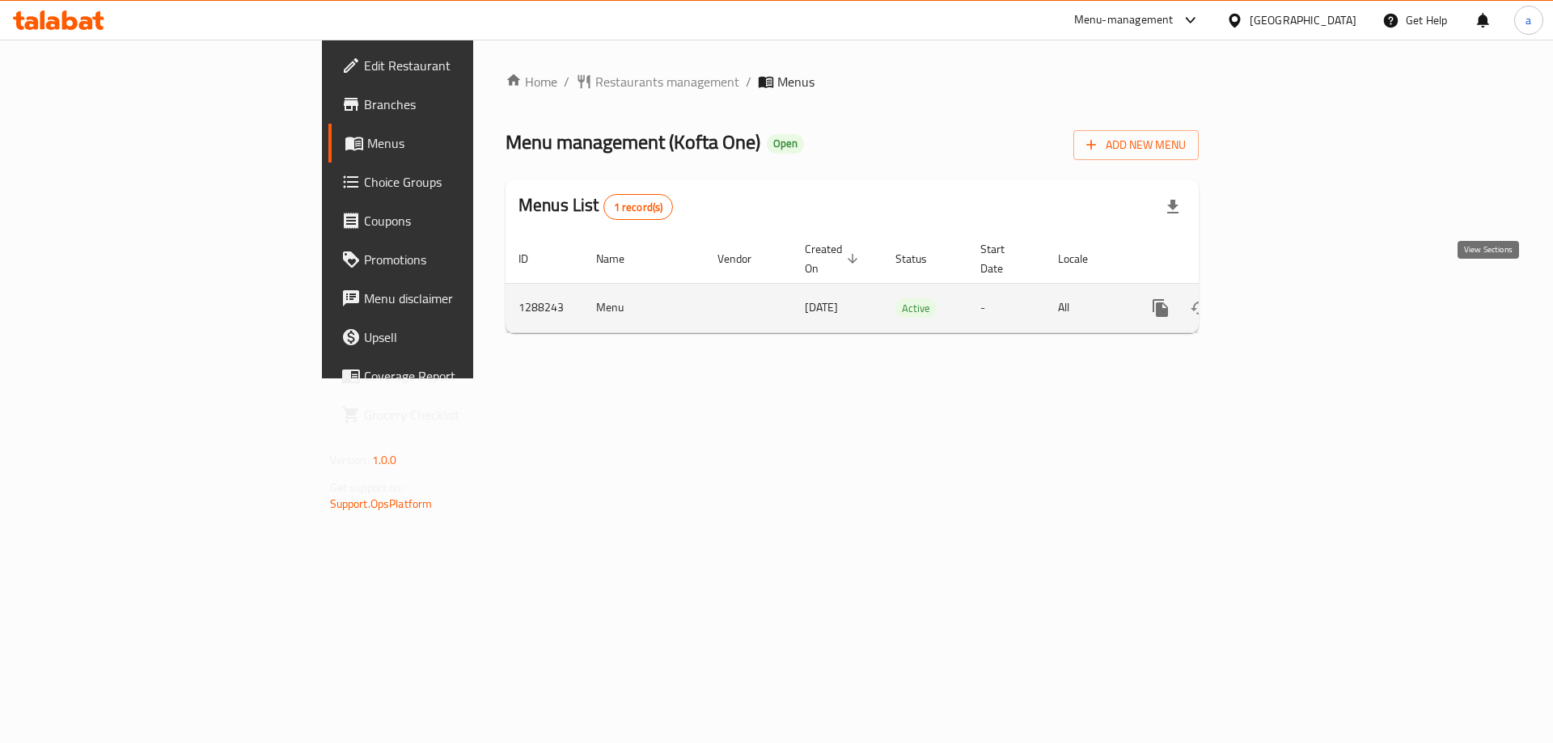
click at [1287, 298] on icon "enhanced table" at bounding box center [1276, 307] width 19 height 19
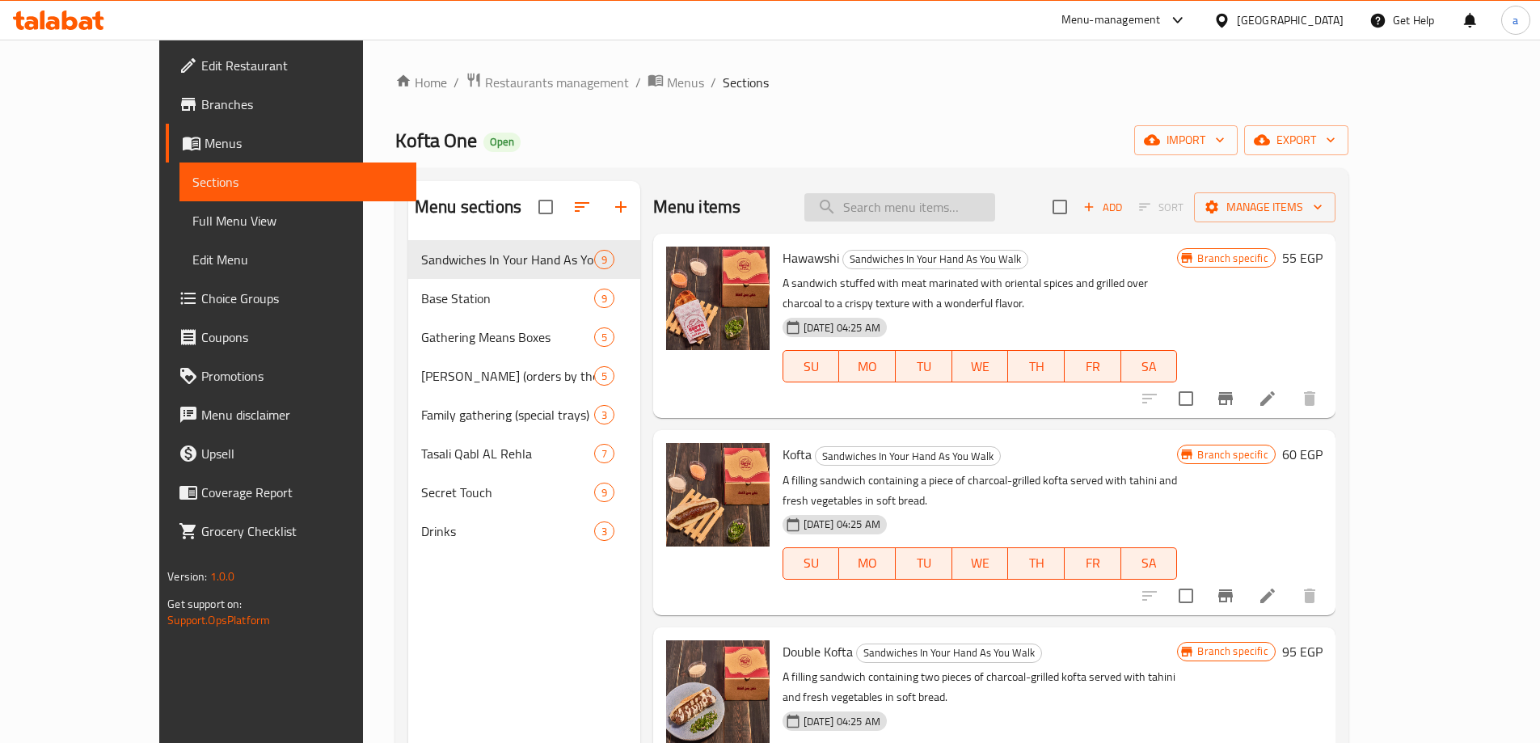
click at [923, 218] on input "search" at bounding box center [900, 207] width 191 height 28
paste input "طرب مشوي"
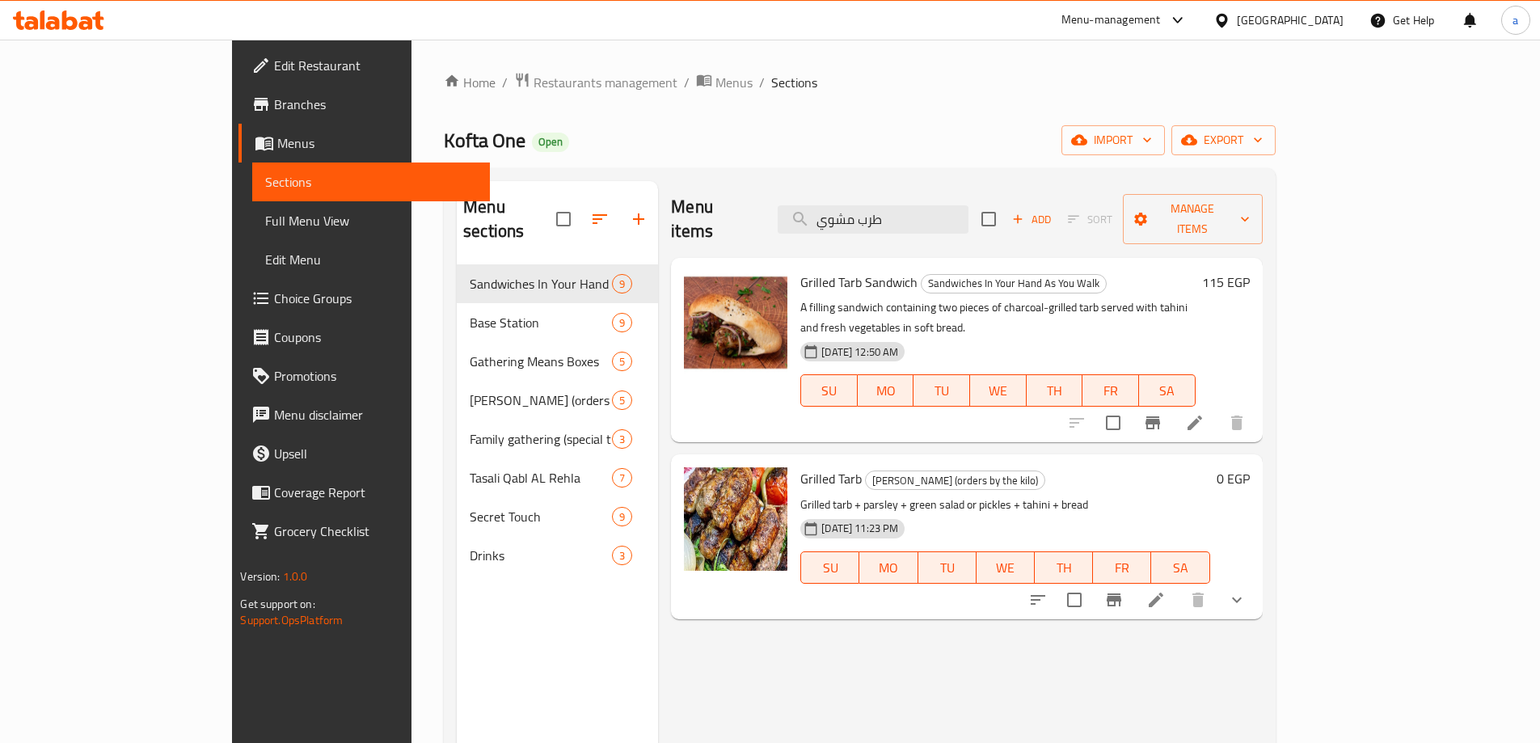
type input "طرب مشوي"
click at [1166, 590] on icon at bounding box center [1156, 599] width 19 height 19
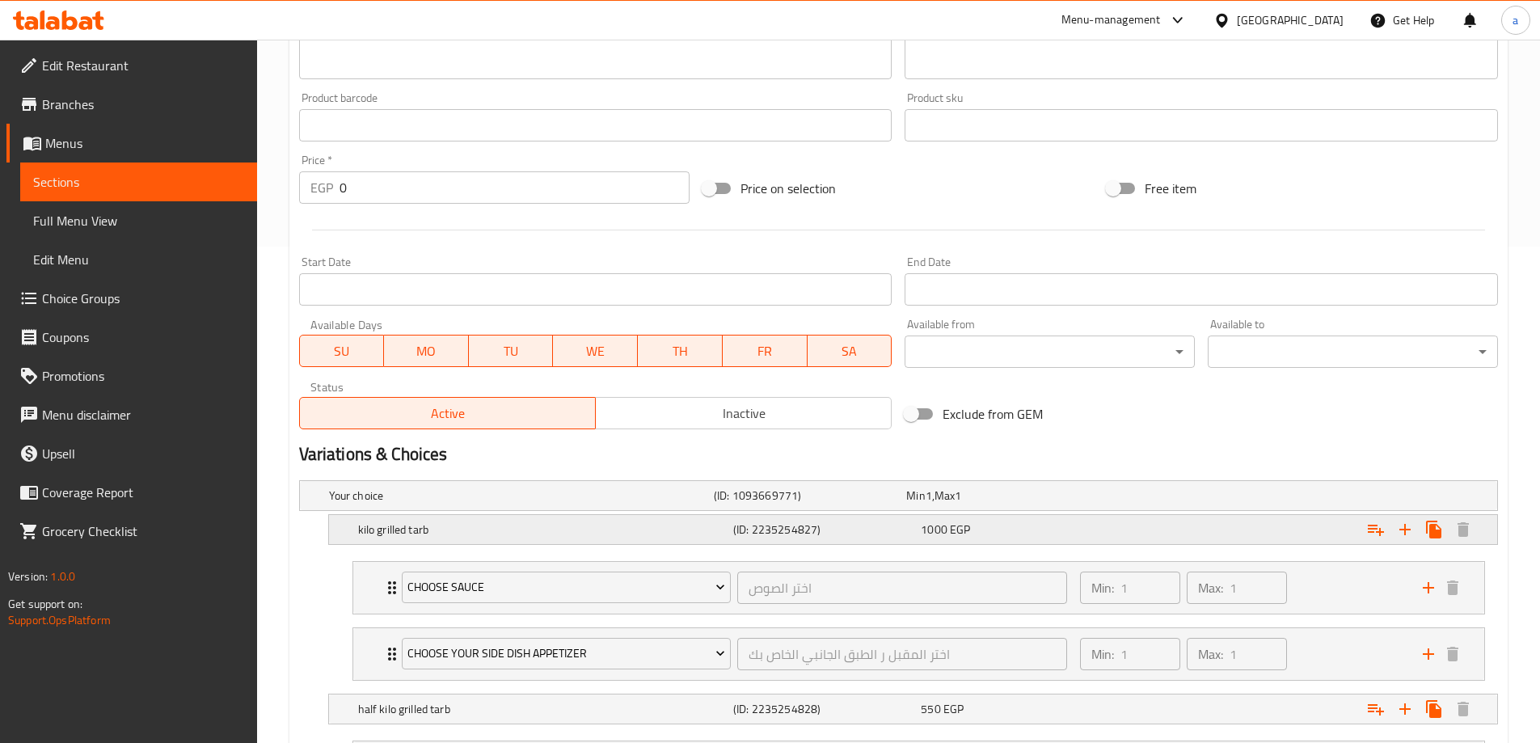
scroll to position [725, 0]
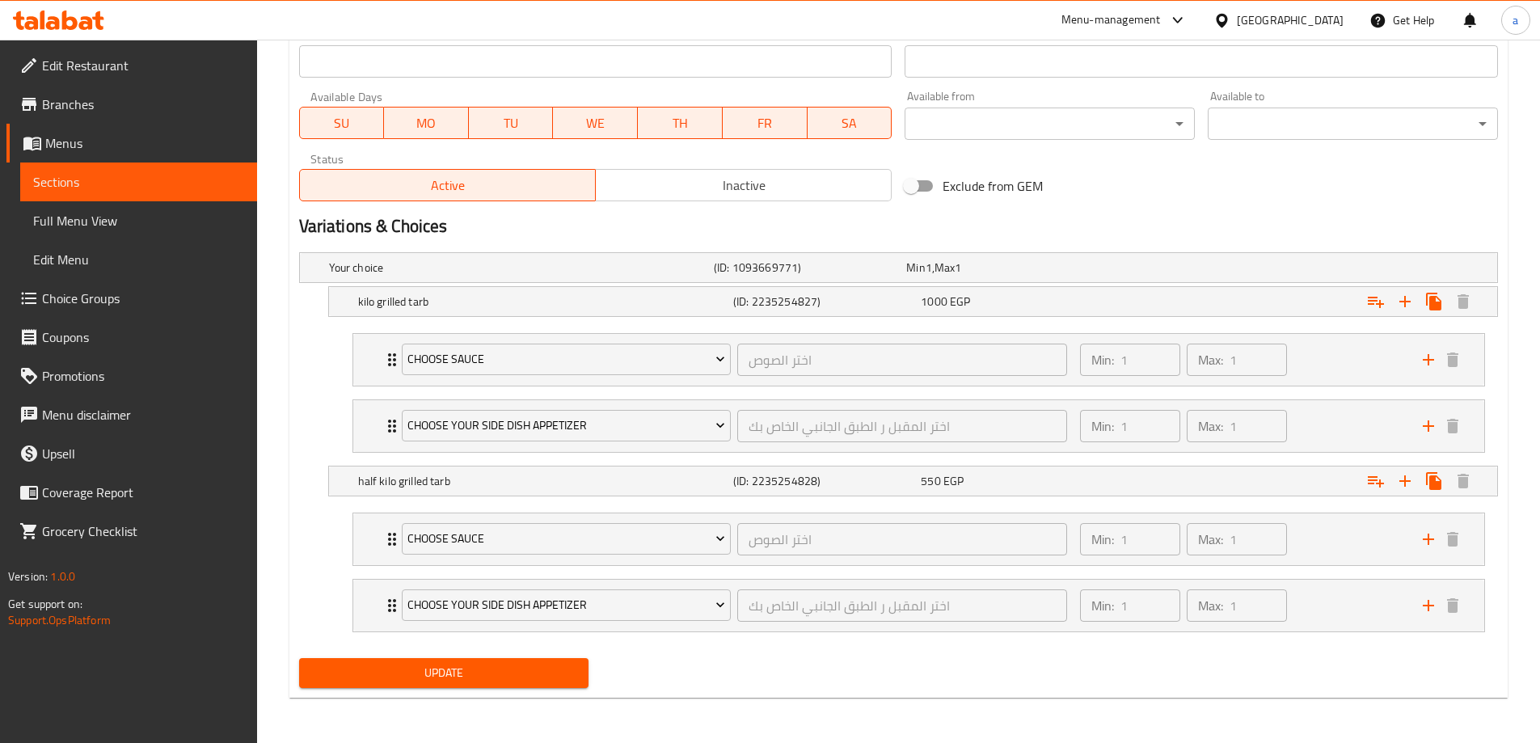
click at [1170, 178] on div "Exclude from GEM" at bounding box center [1100, 186] width 404 height 44
click at [1071, 232] on h2 "Variations & Choices" at bounding box center [898, 226] width 1199 height 24
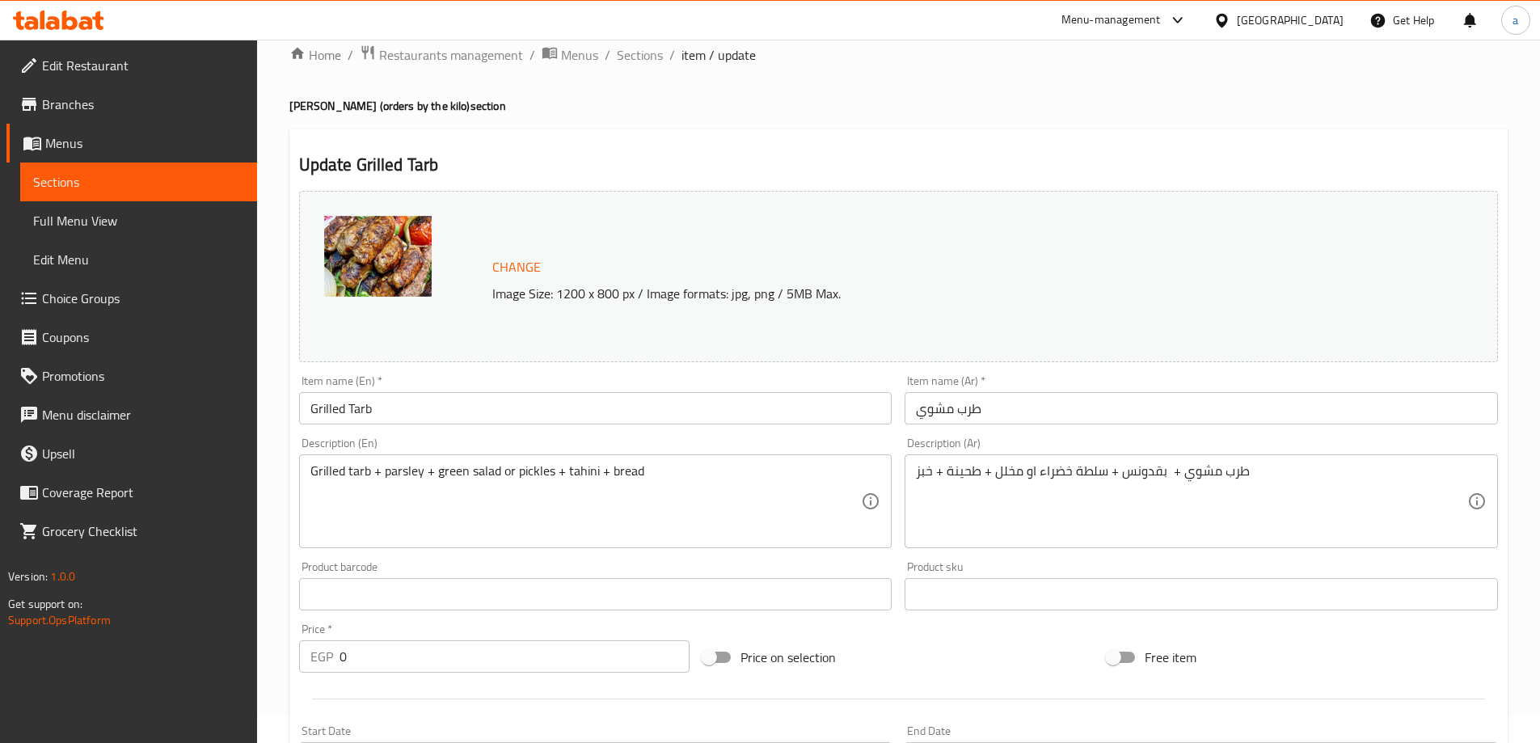
scroll to position [0, 0]
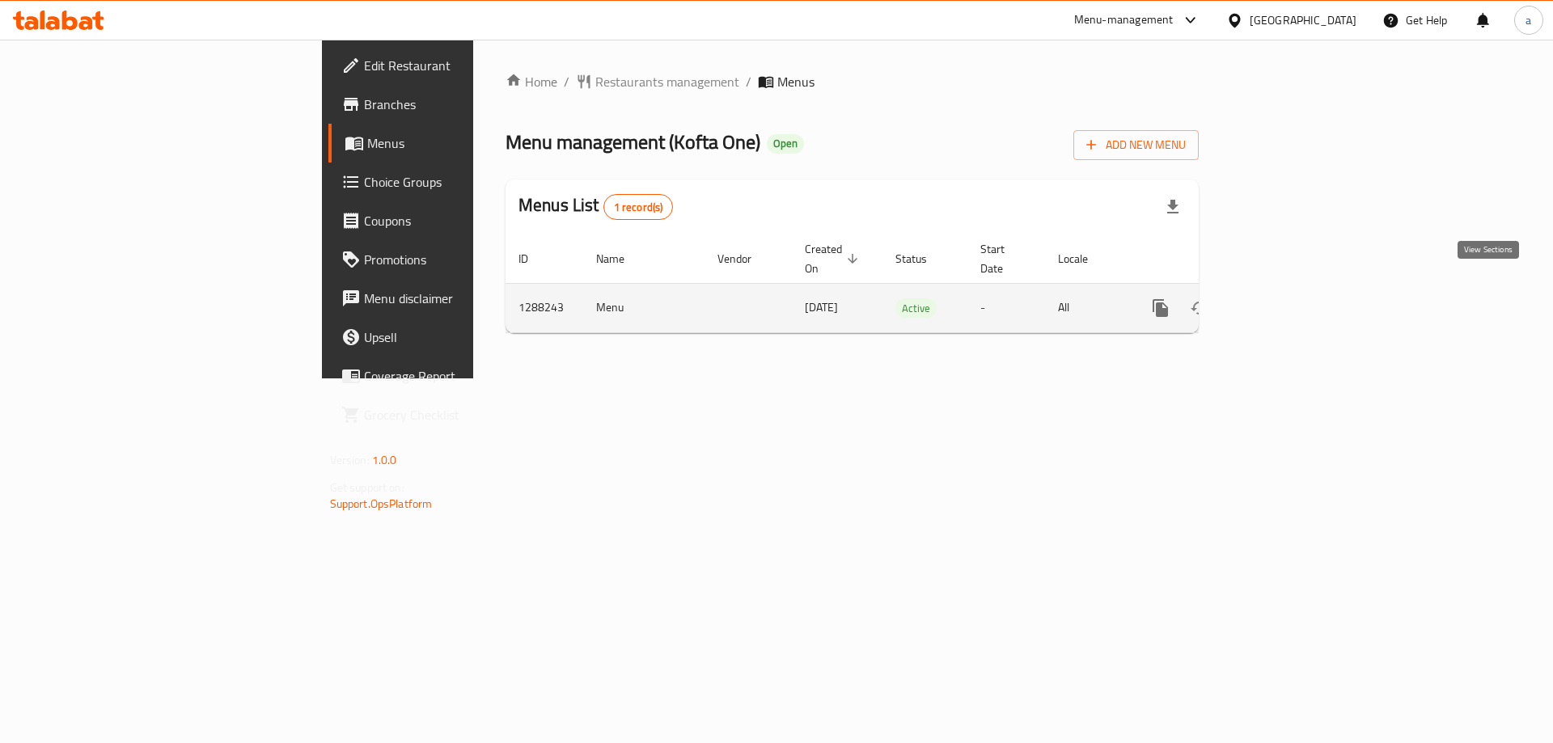
click at [1296, 289] on link "enhanced table" at bounding box center [1276, 308] width 39 height 39
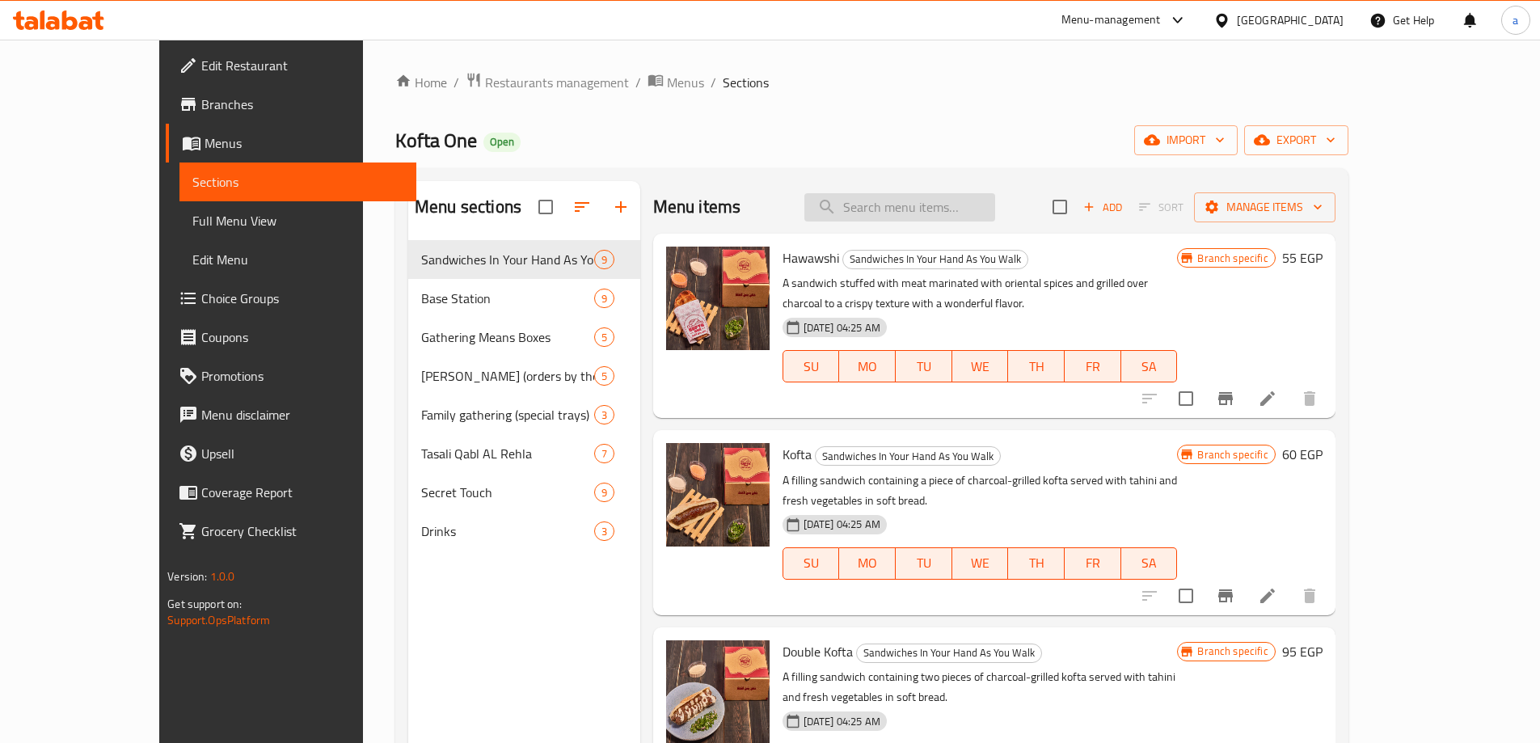
click at [957, 205] on input "search" at bounding box center [900, 207] width 191 height 28
paste input "فرخة مشوية شيش"
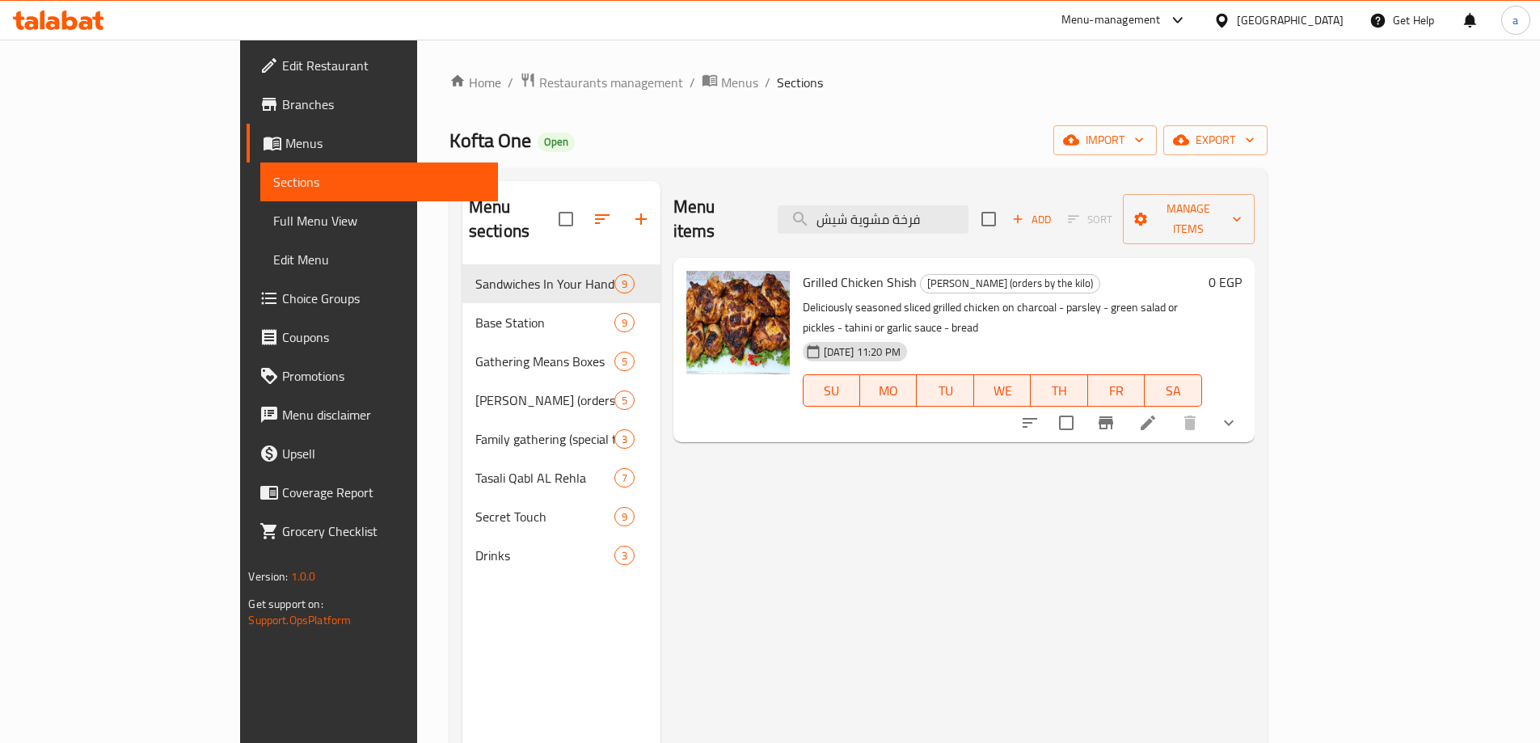
type input "فرخة مشوية شيش"
click at [1158, 413] on icon at bounding box center [1148, 422] width 19 height 19
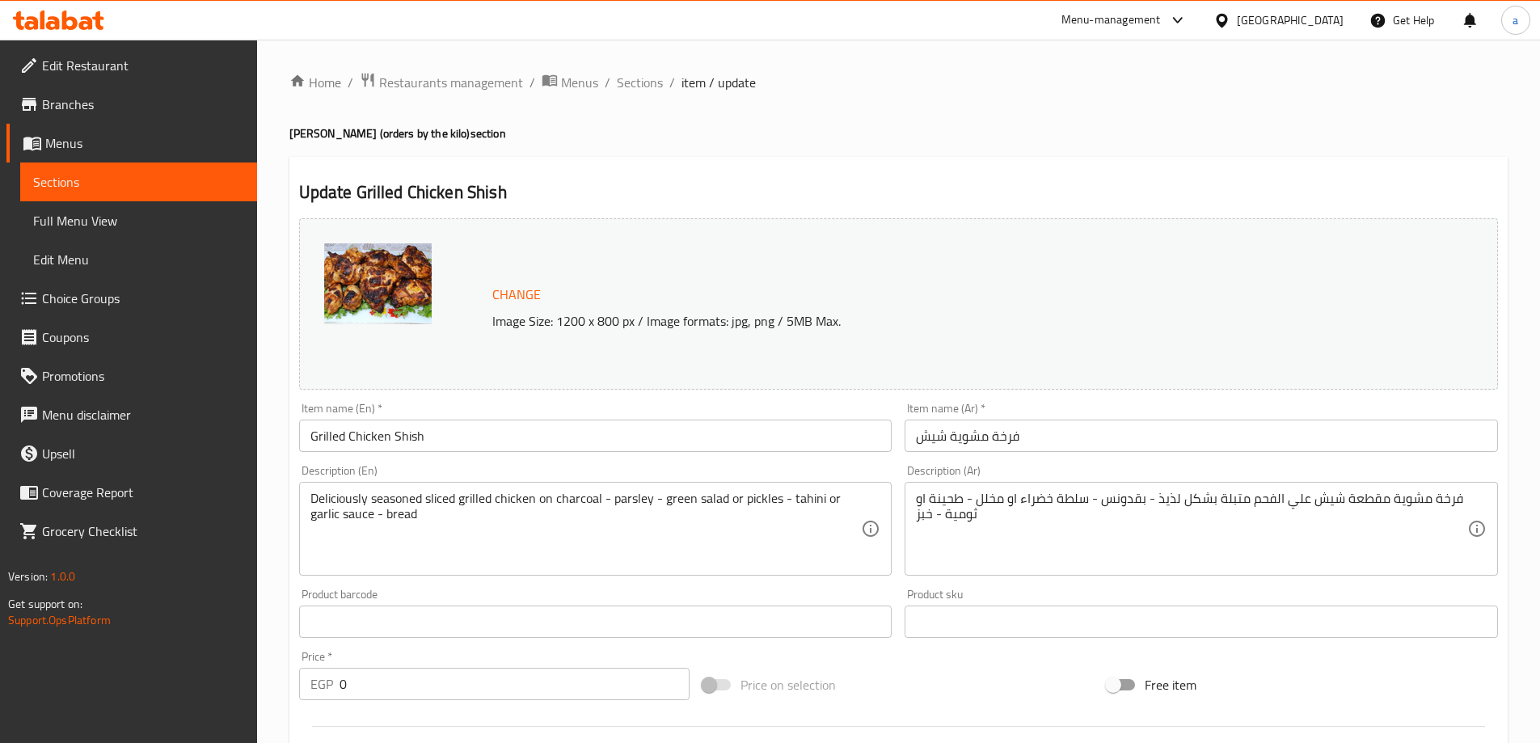
click at [893, 203] on h2 "Update Grilled Chicken Shish" at bounding box center [898, 192] width 1199 height 24
click at [691, 182] on h2 "Update Grilled Chicken Shish" at bounding box center [898, 192] width 1199 height 24
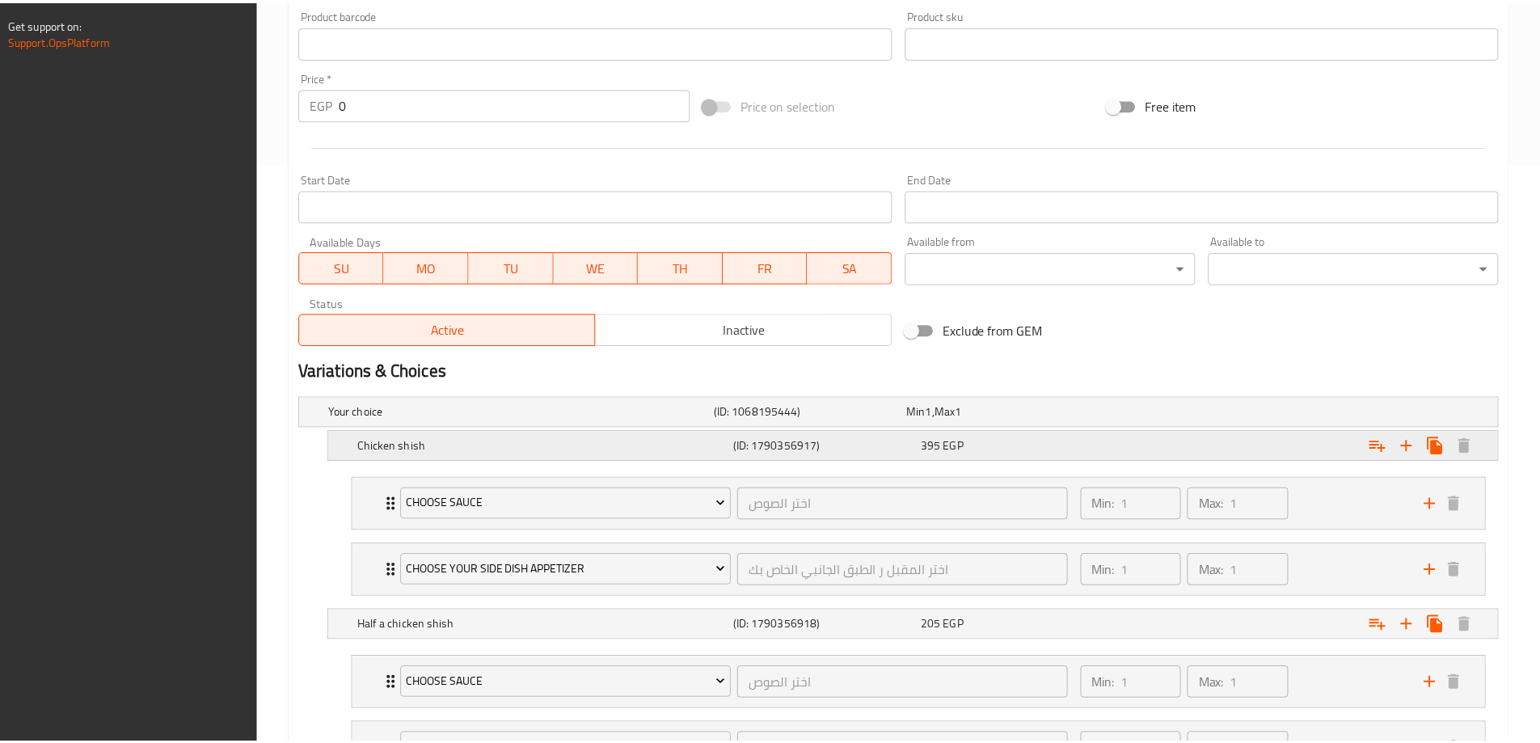
scroll to position [725, 0]
